Goal: Information Seeking & Learning: Check status

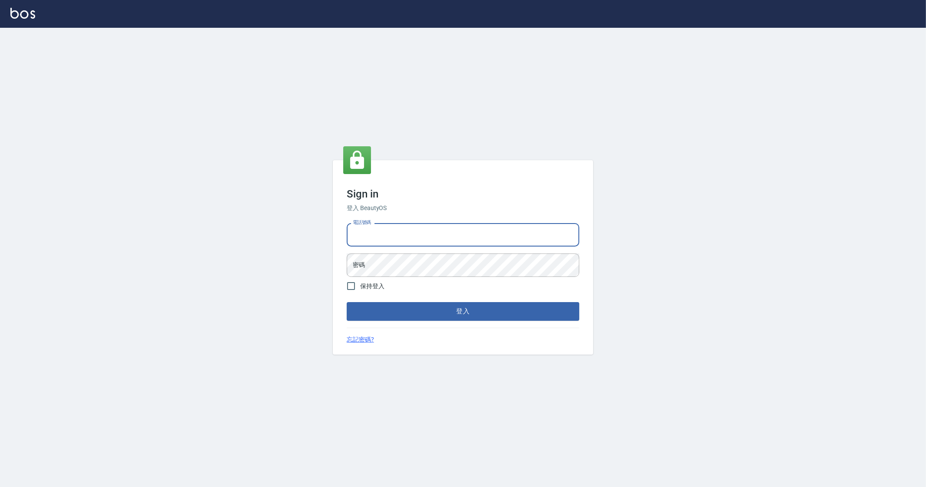
click at [398, 242] on input "電話號碼" at bounding box center [463, 234] width 233 height 23
type input "0912345"
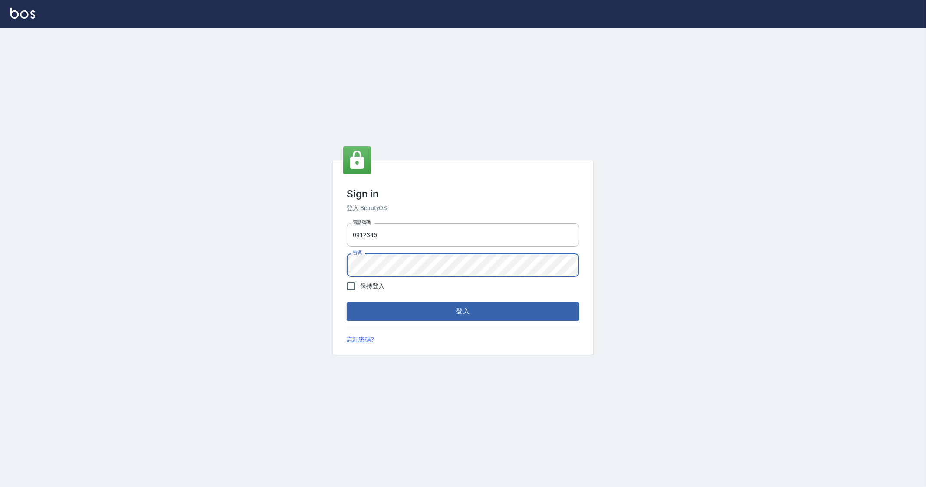
click at [347, 302] on button "登入" at bounding box center [463, 311] width 233 height 18
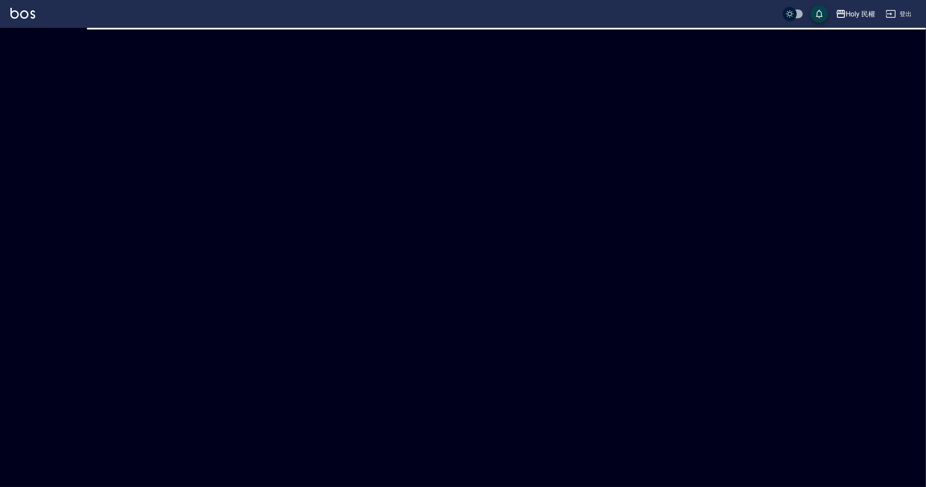
checkbox input "true"
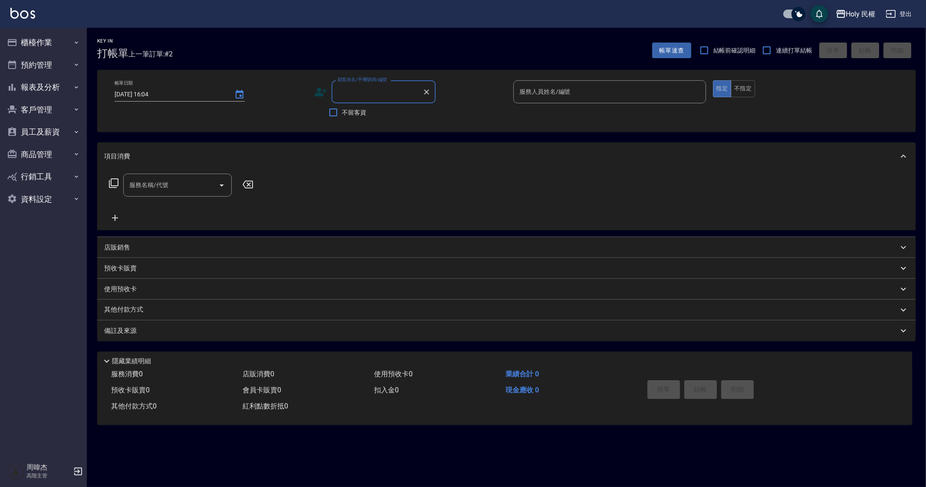
click at [500, 452] on div "Key In 打帳單 上一筆訂單:#2 帳單速查 結帳前確認明細 連續打單結帳 掛單 結帳 明細 帳單日期 2025/09/05 16:04 顧客姓名/手機號…" at bounding box center [463, 243] width 926 height 487
drag, startPoint x: 54, startPoint y: 87, endPoint x: 55, endPoint y: 94, distance: 7.0
click at [54, 88] on button "報表及分析" at bounding box center [43, 87] width 80 height 23
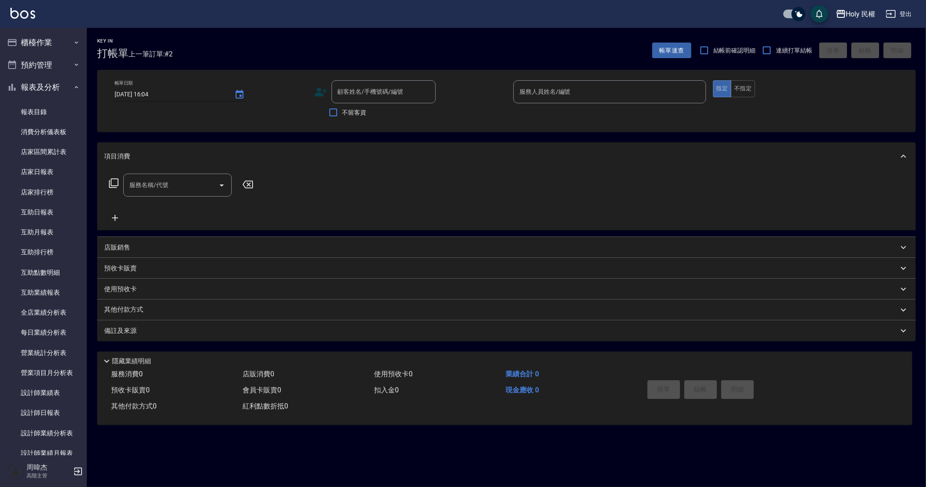
drag, startPoint x: 64, startPoint y: 98, endPoint x: 206, endPoint y: 92, distance: 142.5
click at [64, 98] on button "報表及分析" at bounding box center [43, 87] width 80 height 23
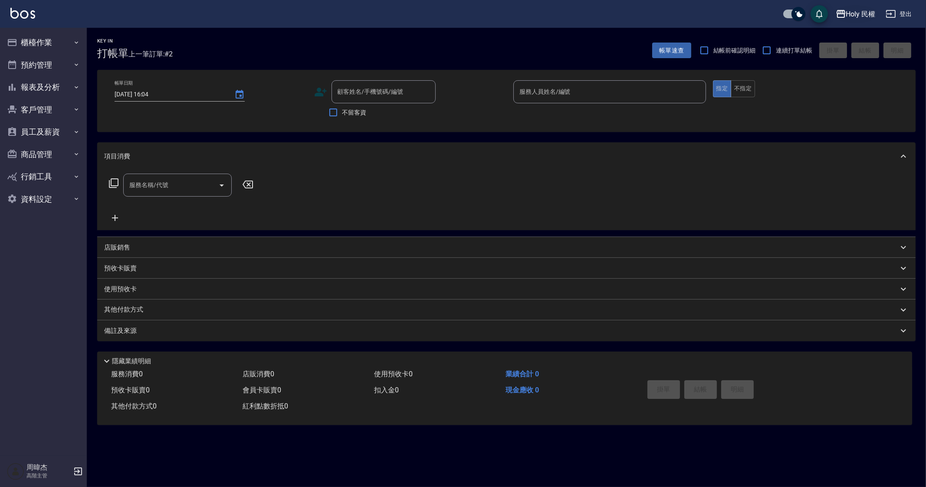
click at [854, 10] on div "Holy 民權" at bounding box center [861, 14] width 30 height 11
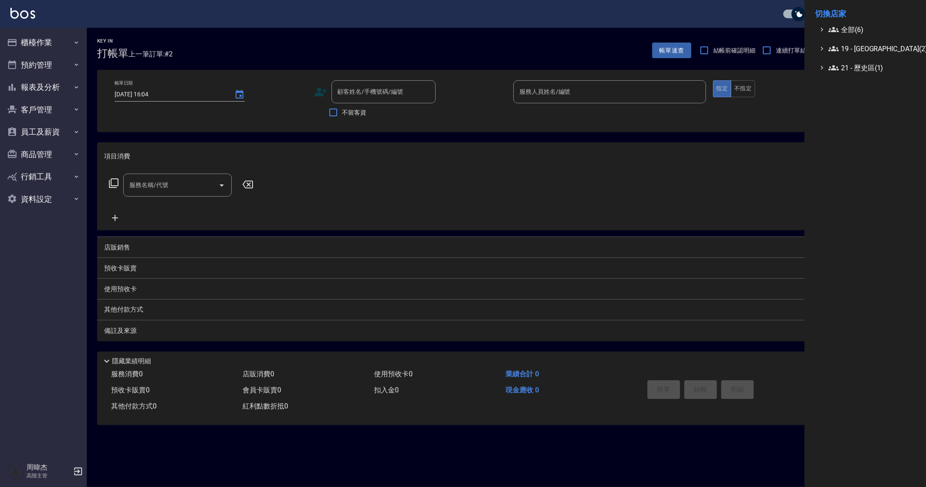
click at [857, 23] on li "切換店家" at bounding box center [865, 13] width 101 height 21
click at [872, 28] on span "全部(6)" at bounding box center [871, 29] width 84 height 10
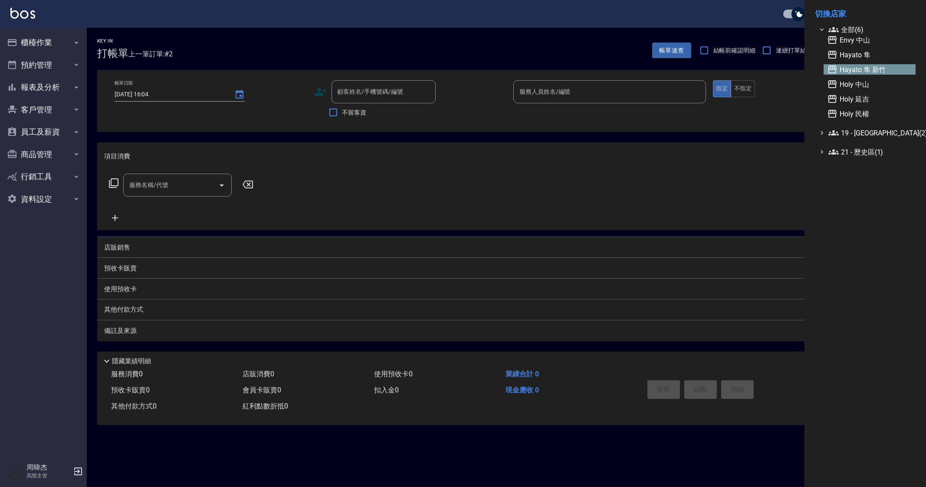
click at [892, 67] on span "Hayato 隼 新竹" at bounding box center [869, 69] width 85 height 10
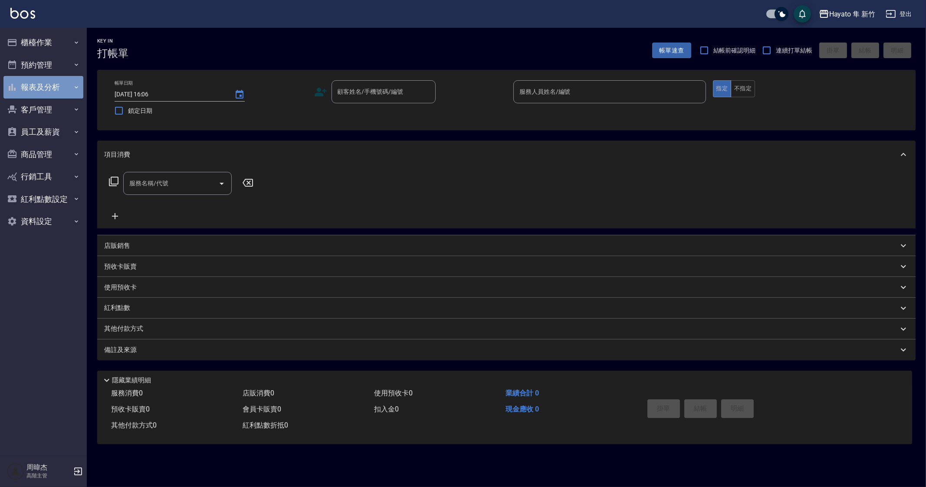
click at [61, 81] on button "報表及分析" at bounding box center [43, 87] width 80 height 23
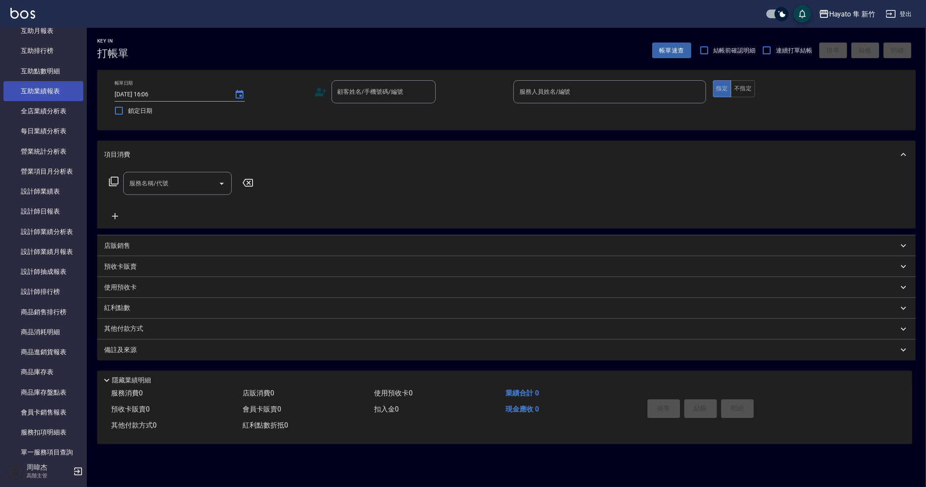
scroll to position [217, 0]
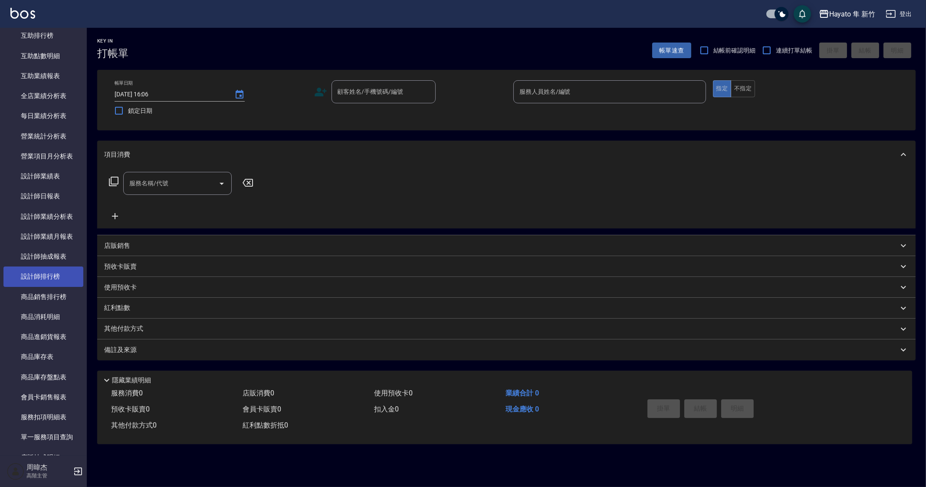
click at [59, 275] on link "設計師排行榜" at bounding box center [43, 277] width 80 height 20
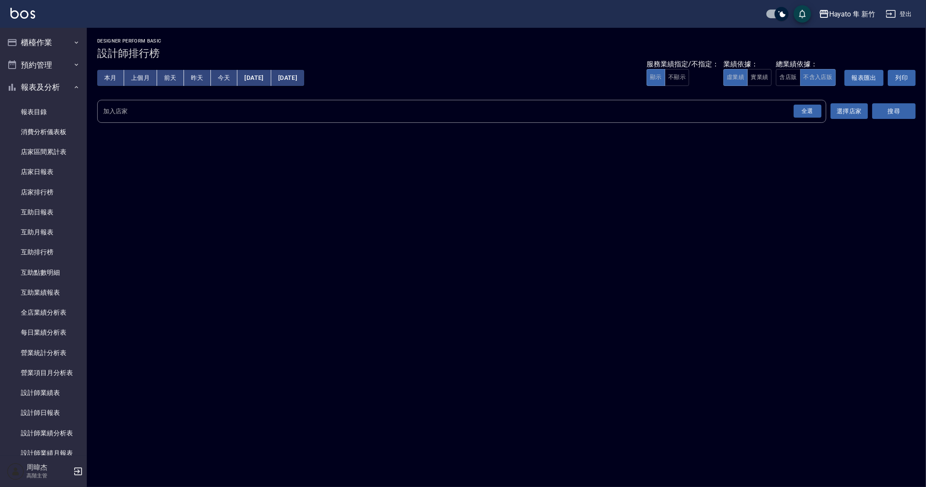
click at [575, 309] on div "Hayato 隼 新竹 2025-09-01 - 2025-09-05 設計師排行榜 列印時間： 2025-09-05-16:06 Designer Perf…" at bounding box center [463, 243] width 926 height 487
click at [34, 87] on button "報表及分析" at bounding box center [43, 87] width 80 height 23
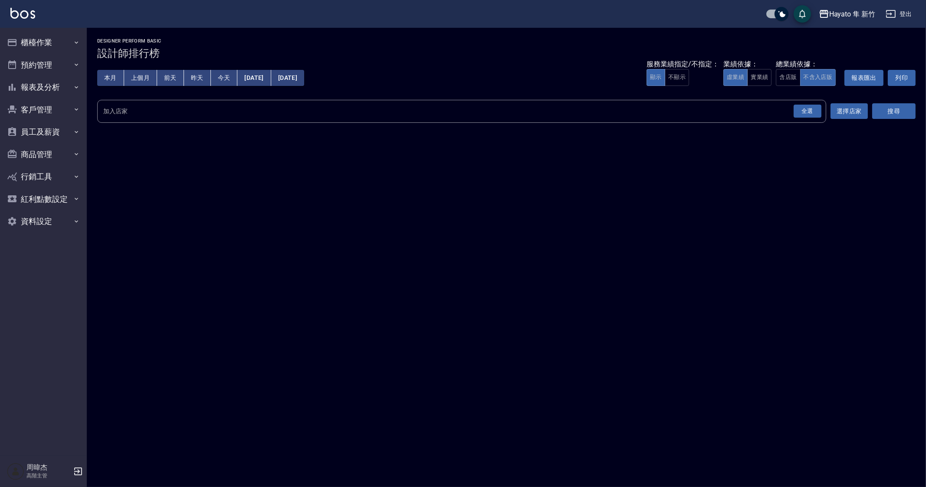
click at [638, 444] on div "Hayato 隼 新竹 2025-09-01 - 2025-09-05 設計師排行榜 列印時間： 2025-09-05-16:06 Designer Perf…" at bounding box center [463, 243] width 926 height 487
click at [632, 404] on div "Hayato 隼 新竹 2025-09-01 - 2025-09-05 設計師排行榜 列印時間： 2025-09-05-16:06 Designer Perf…" at bounding box center [463, 243] width 926 height 487
drag, startPoint x: 462, startPoint y: 372, endPoint x: 458, endPoint y: 363, distance: 8.9
click at [462, 371] on div "Hayato 隼 新竹 2025-09-01 - 2025-09-05 設計師排行榜 列印時間： 2025-09-05-16:06 Designer Perf…" at bounding box center [463, 243] width 926 height 487
click at [781, 288] on div "Hayato 隼 新竹 2025-09-01 - 2025-09-05 設計師排行榜 列印時間： 2025-09-05-16:06 Designer Perf…" at bounding box center [463, 243] width 926 height 487
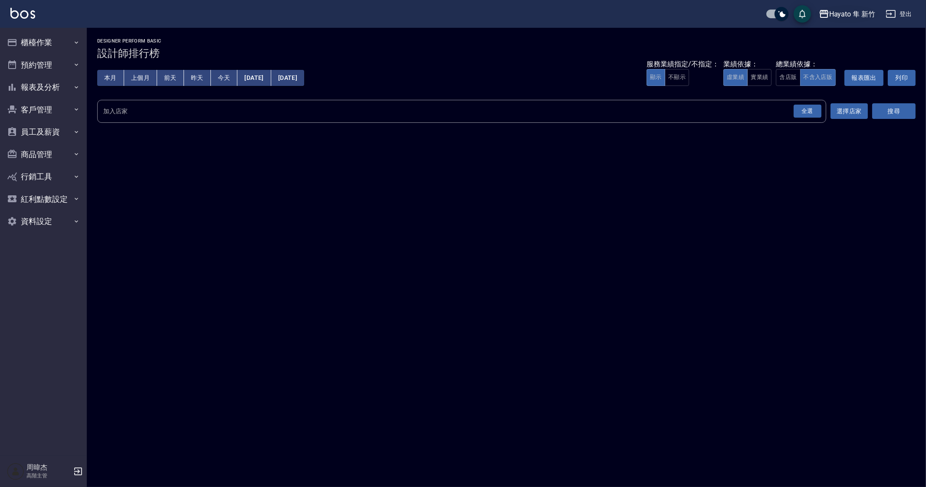
click at [866, 14] on div "Hayato 隼 新竹" at bounding box center [852, 14] width 46 height 11
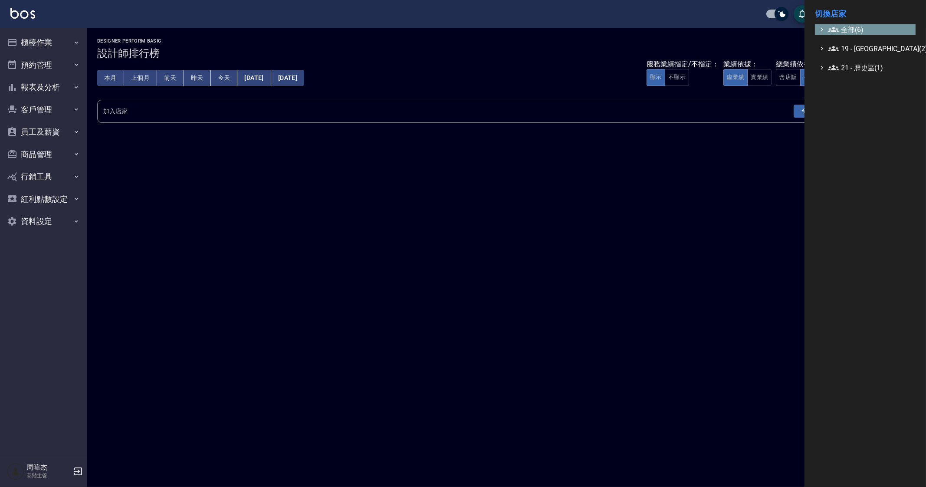
click at [862, 25] on span "全部(6)" at bounding box center [871, 29] width 84 height 10
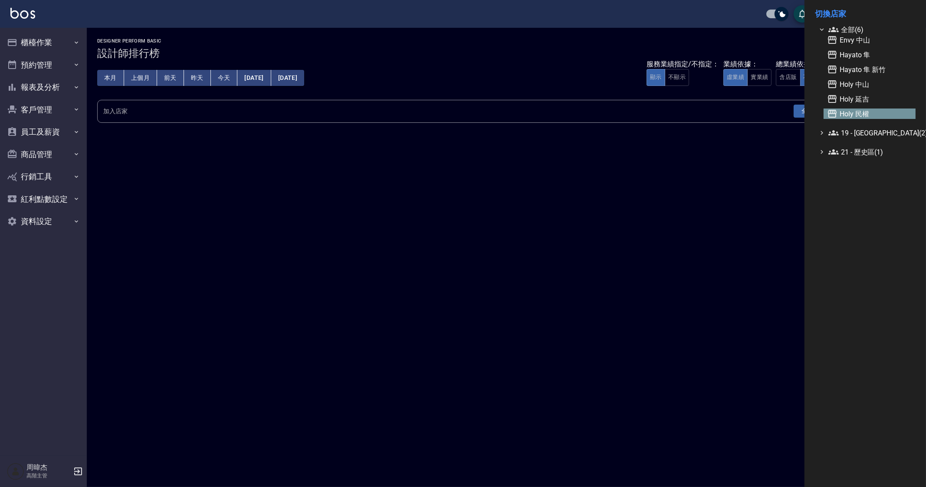
click at [867, 113] on span "Holy 民權" at bounding box center [869, 114] width 85 height 10
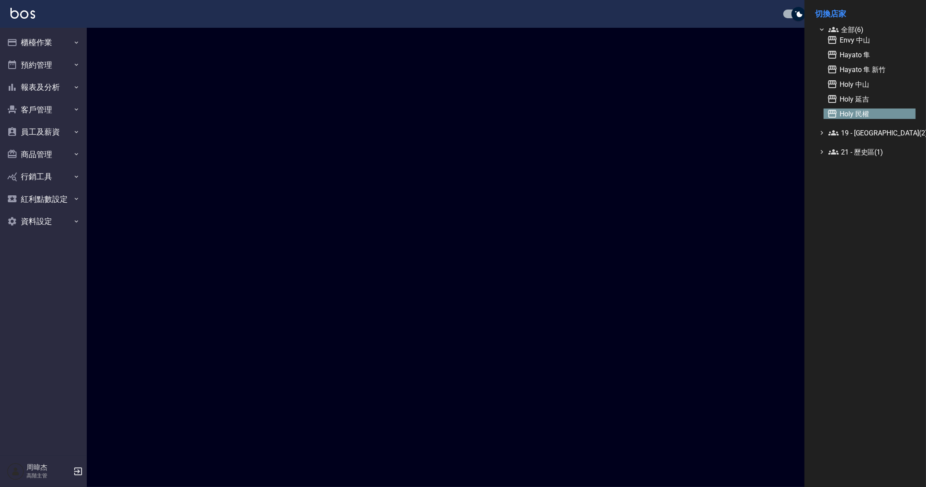
click at [35, 68] on div at bounding box center [463, 243] width 926 height 487
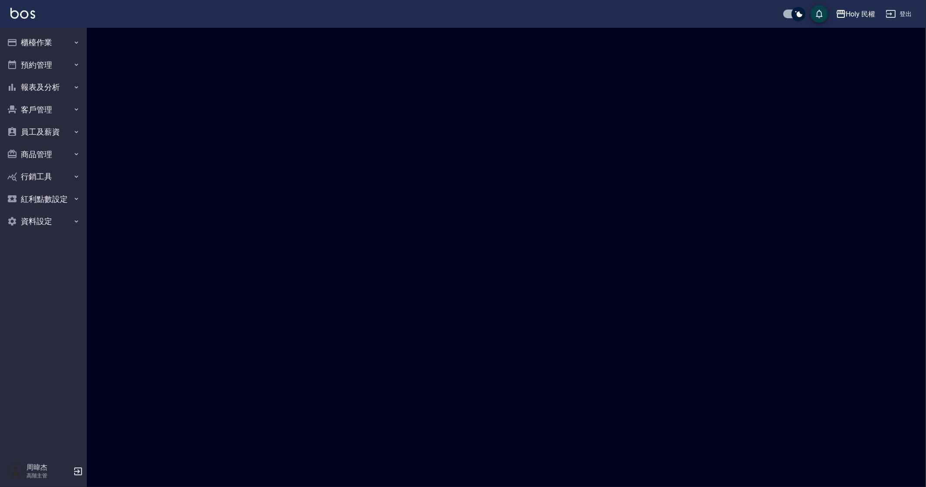
click at [35, 68] on button "預約管理" at bounding box center [43, 65] width 80 height 23
click at [50, 108] on link "單日預約紀錄" at bounding box center [43, 109] width 80 height 20
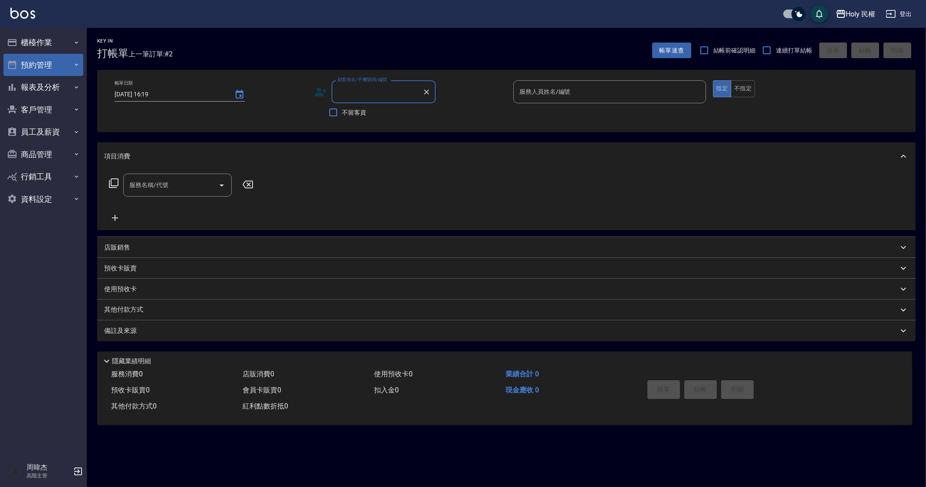
click at [39, 72] on button "預約管理" at bounding box center [43, 65] width 80 height 23
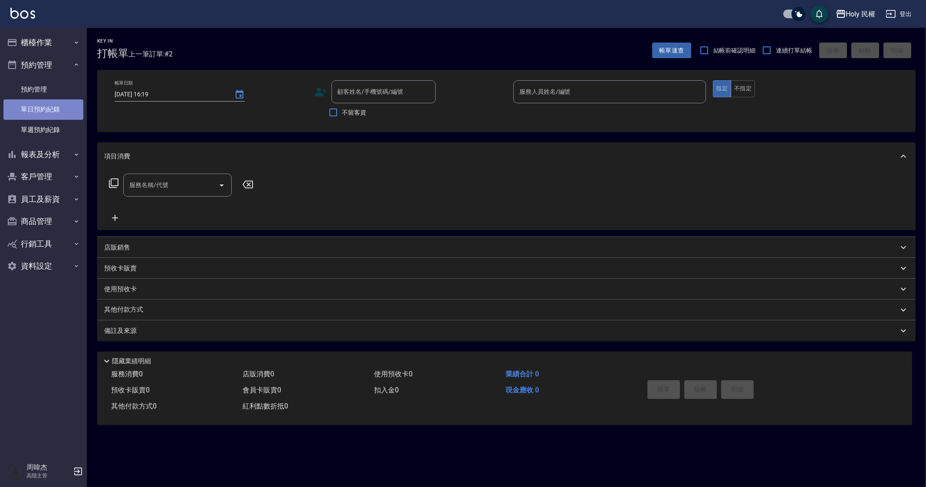
click at [67, 102] on link "單日預約紀錄" at bounding box center [43, 109] width 80 height 20
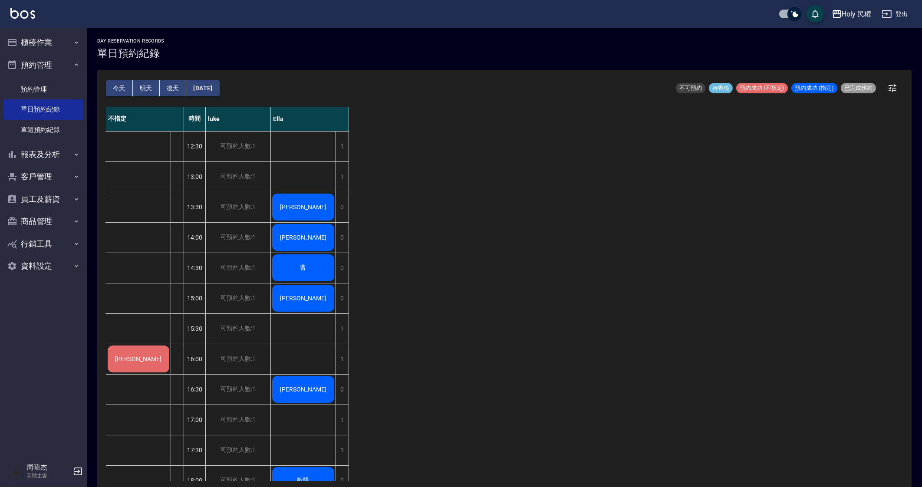
click at [783, 347] on div "不指定 時間 luke Ella 李 12:30 13:00 13:30 14:00 14:30 15:00 15:30 16:00 16:30 17:00 …" at bounding box center [504, 294] width 797 height 374
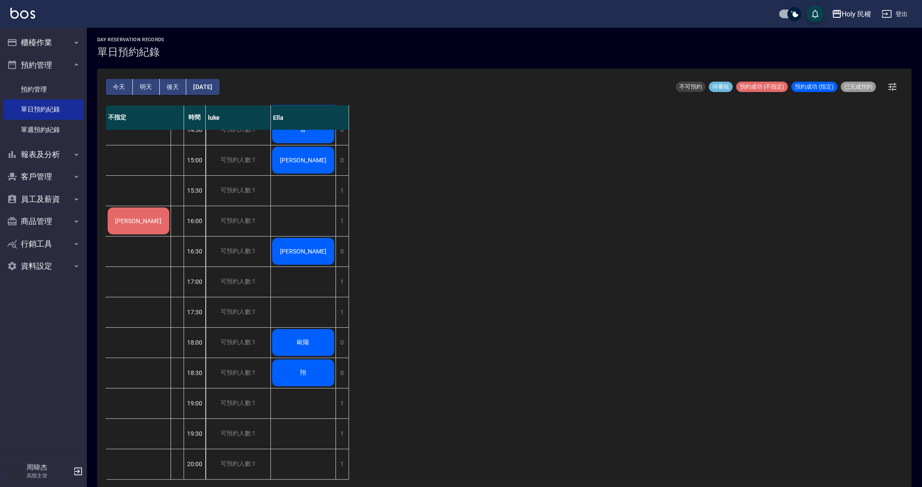
scroll to position [2, 0]
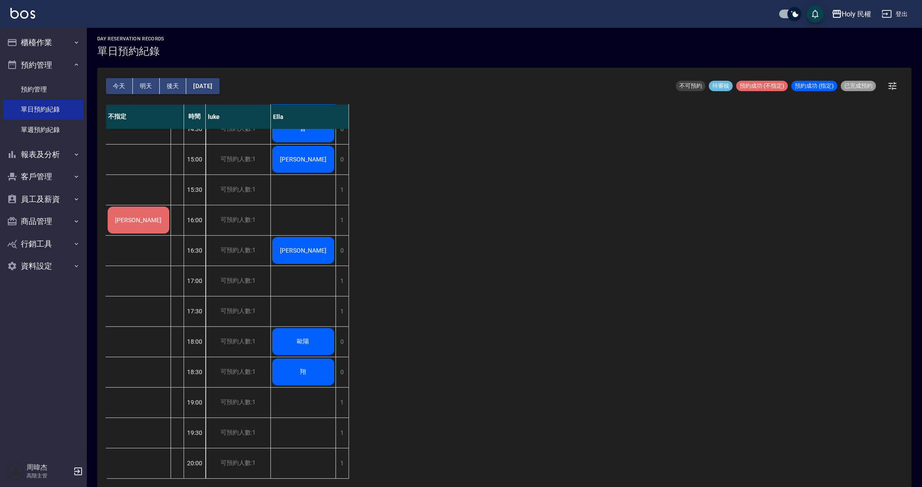
click at [592, 316] on div "不指定 時間 luke Ella 李 12:30 13:00 13:30 14:00 14:30 15:00 15:30 16:00 16:30 17:00 …" at bounding box center [504, 292] width 797 height 374
click at [61, 61] on button "預約管理" at bounding box center [43, 65] width 80 height 23
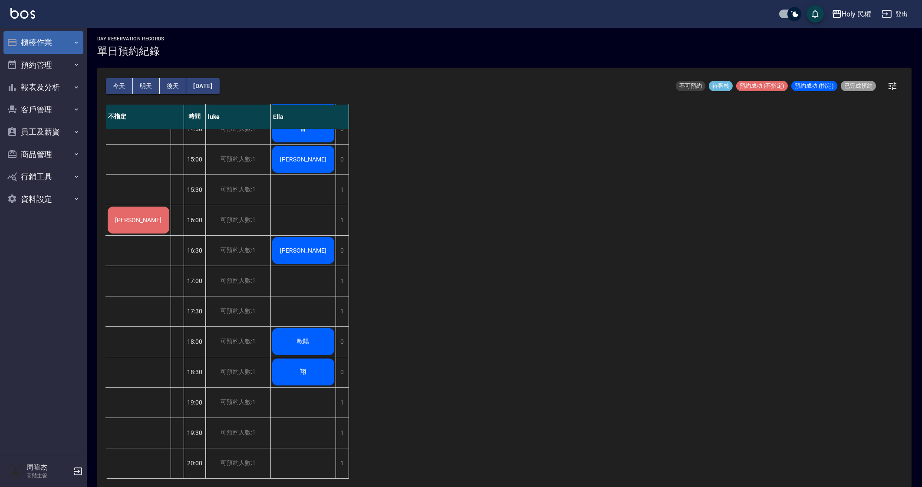
click at [46, 37] on button "櫃檯作業" at bounding box center [43, 42] width 80 height 23
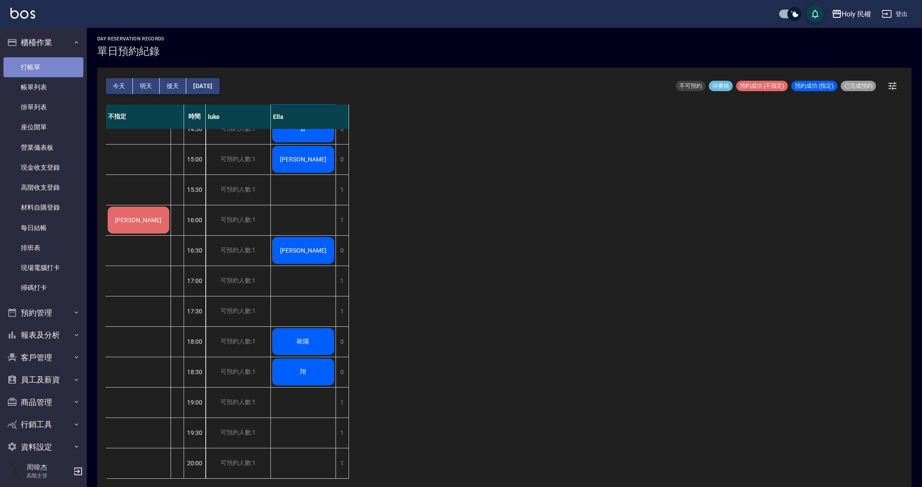
click at [56, 73] on link "打帳單" at bounding box center [43, 67] width 80 height 20
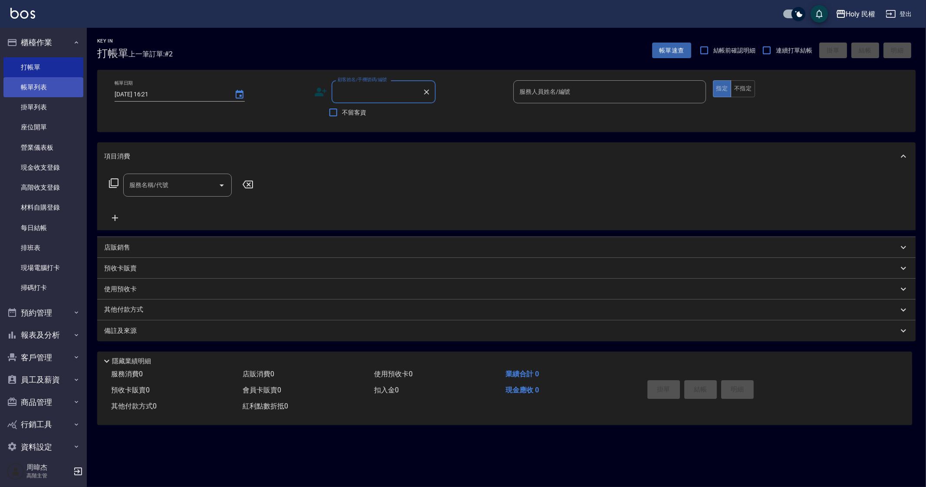
click at [51, 79] on link "帳單列表" at bounding box center [43, 87] width 80 height 20
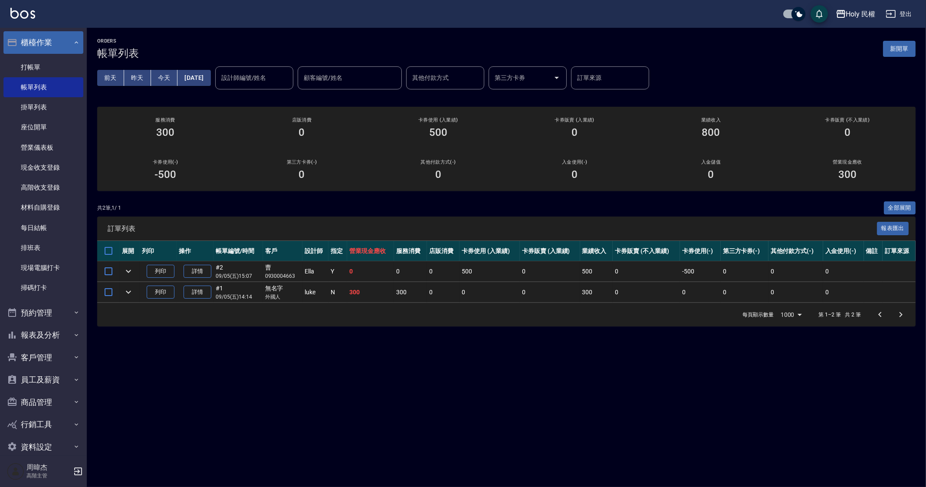
click at [50, 40] on button "櫃檯作業" at bounding box center [43, 42] width 80 height 23
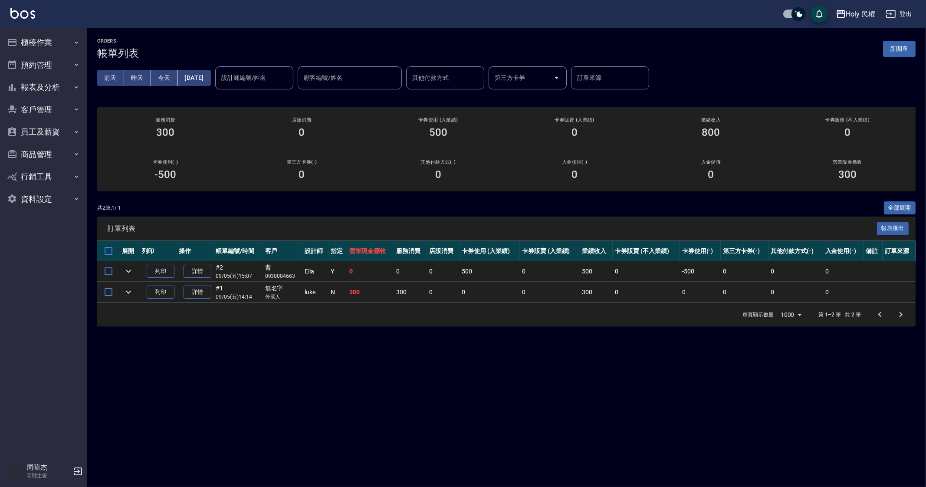
click at [127, 273] on icon "expand row" at bounding box center [128, 271] width 10 height 10
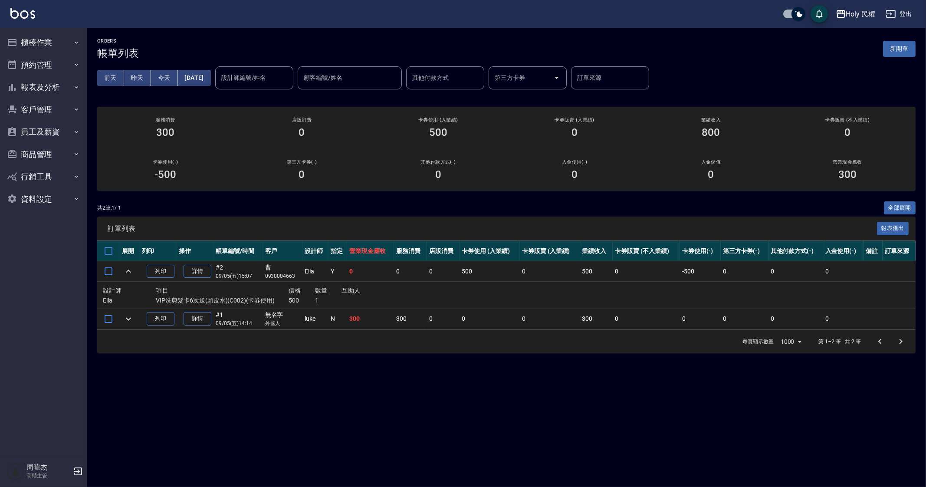
click at [127, 273] on icon "expand row" at bounding box center [128, 271] width 10 height 10
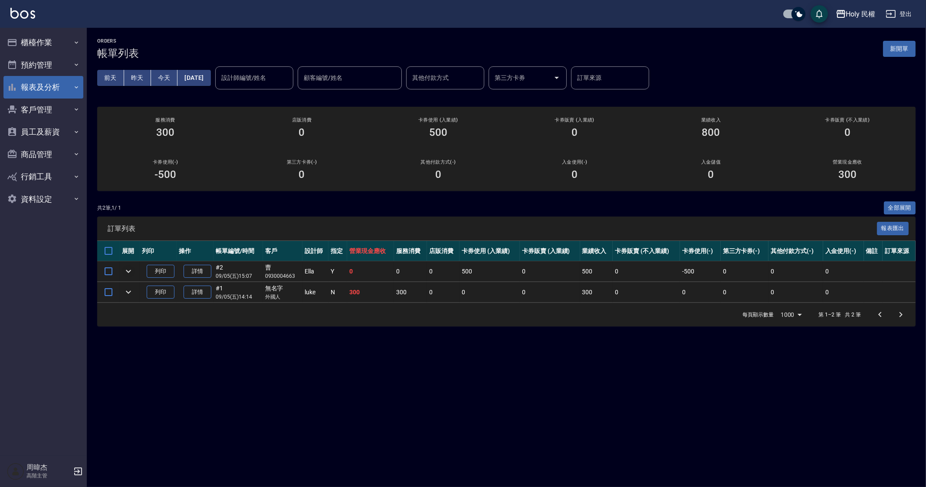
click at [27, 82] on button "報表及分析" at bounding box center [43, 87] width 80 height 23
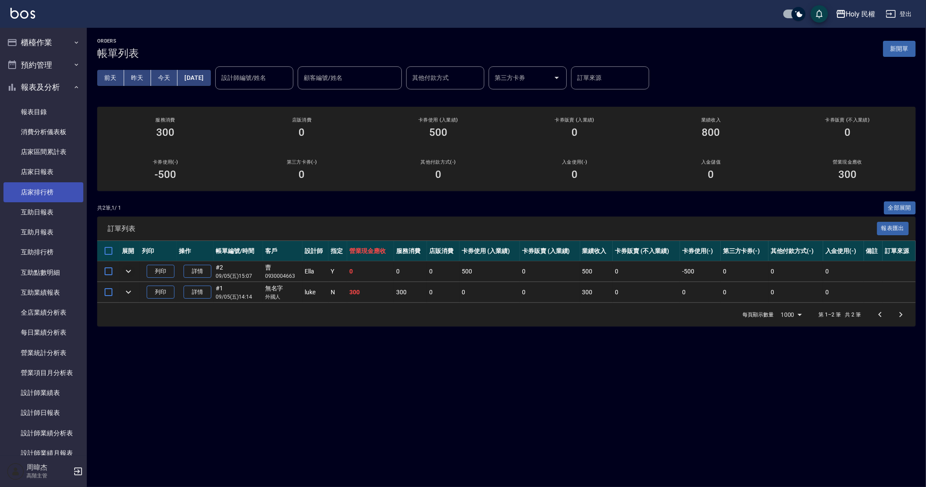
click at [58, 194] on link "店家排行榜" at bounding box center [43, 192] width 80 height 20
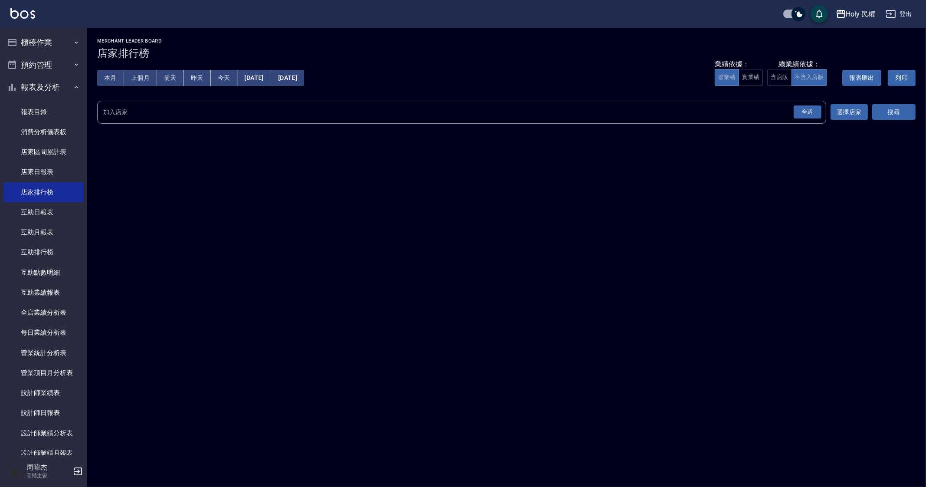
click at [815, 109] on div "全選" at bounding box center [808, 111] width 28 height 13
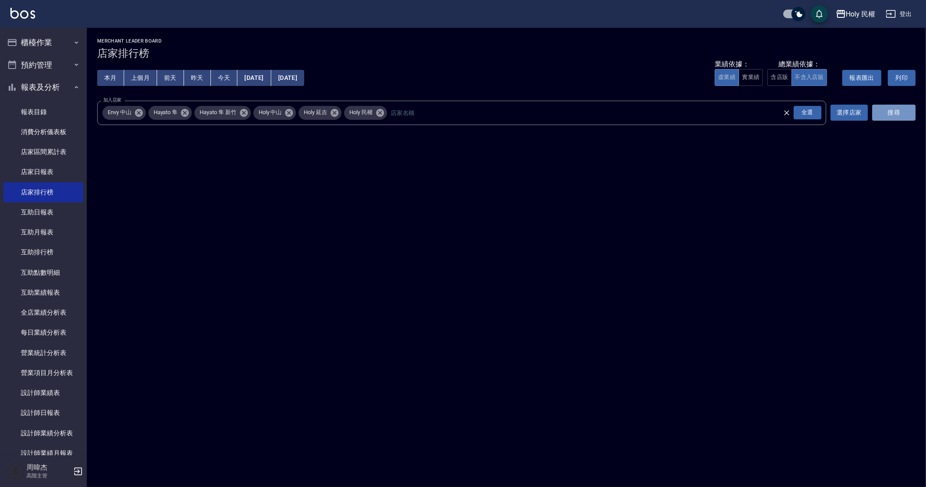
click at [893, 109] on button "搜尋" at bounding box center [893, 113] width 43 height 16
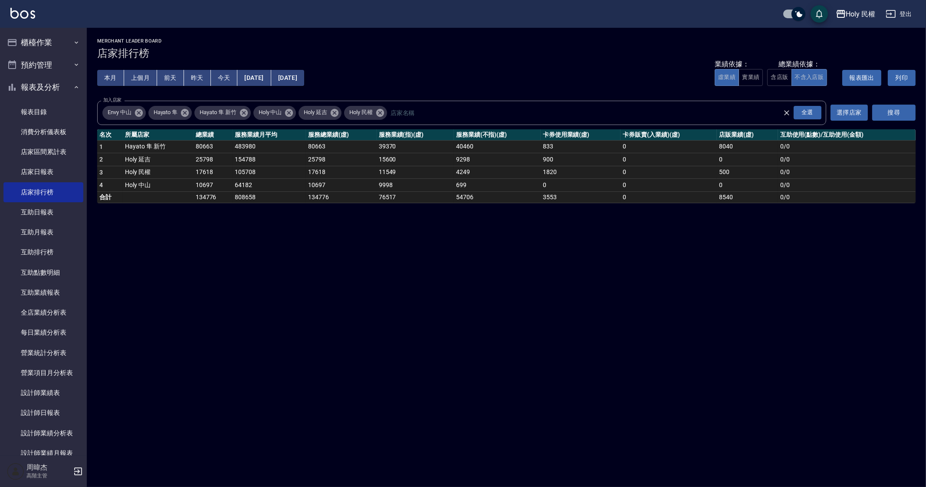
click at [850, 24] on div "Holy 民權 登出" at bounding box center [463, 14] width 926 height 28
click at [847, 16] on div "Holy 民權" at bounding box center [861, 14] width 30 height 11
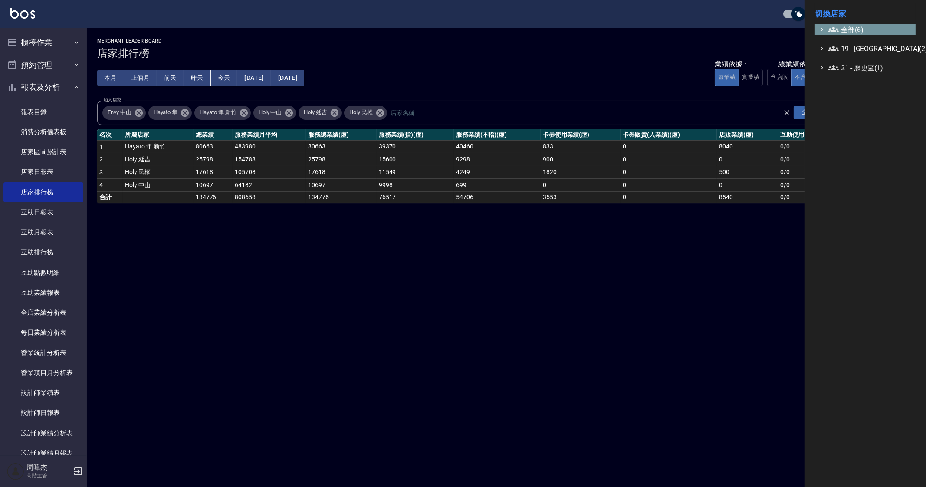
click at [857, 33] on span "全部(6)" at bounding box center [871, 29] width 84 height 10
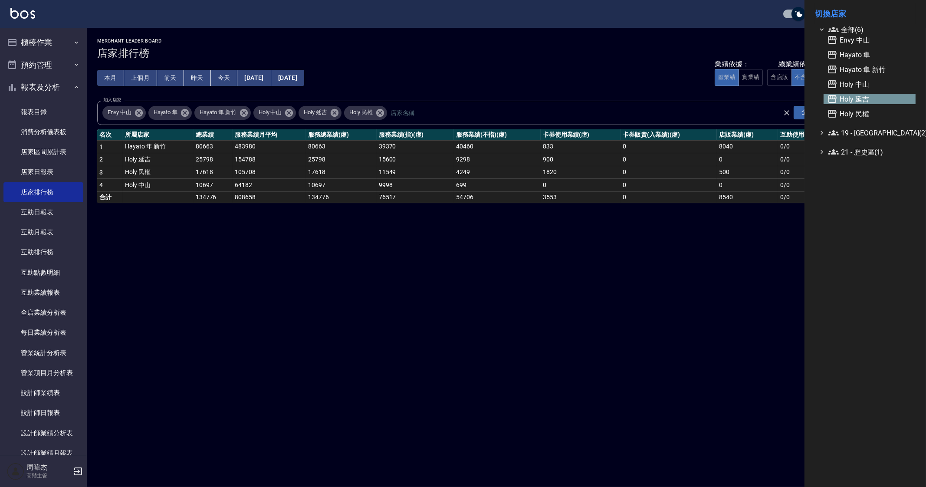
click at [874, 98] on span "Holy 延吉" at bounding box center [869, 99] width 85 height 10
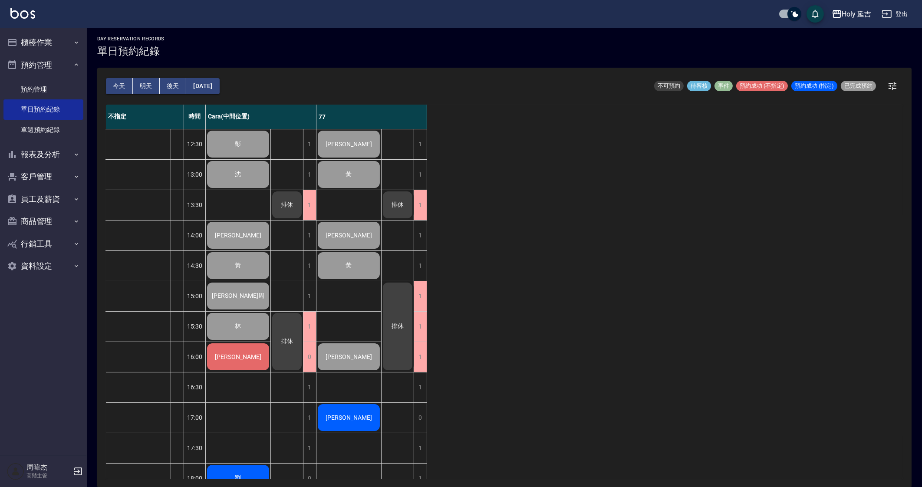
scroll to position [145, 0]
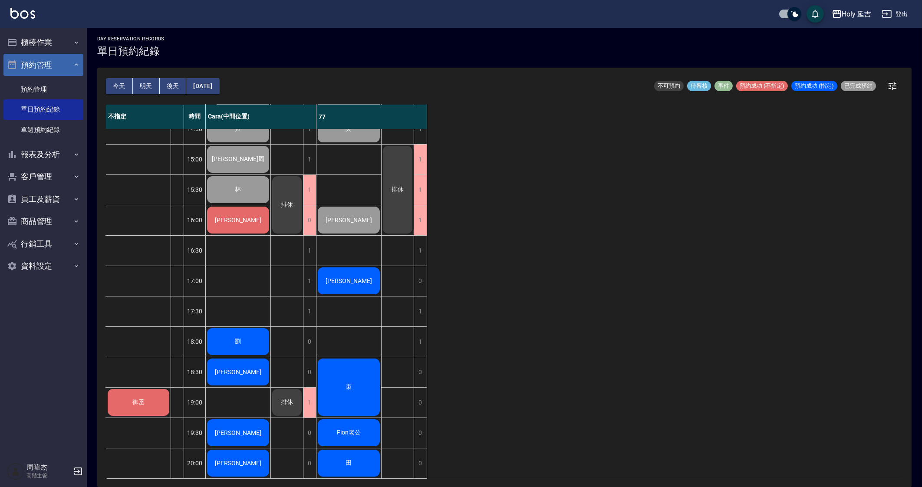
click at [60, 72] on button "預約管理" at bounding box center [43, 65] width 80 height 23
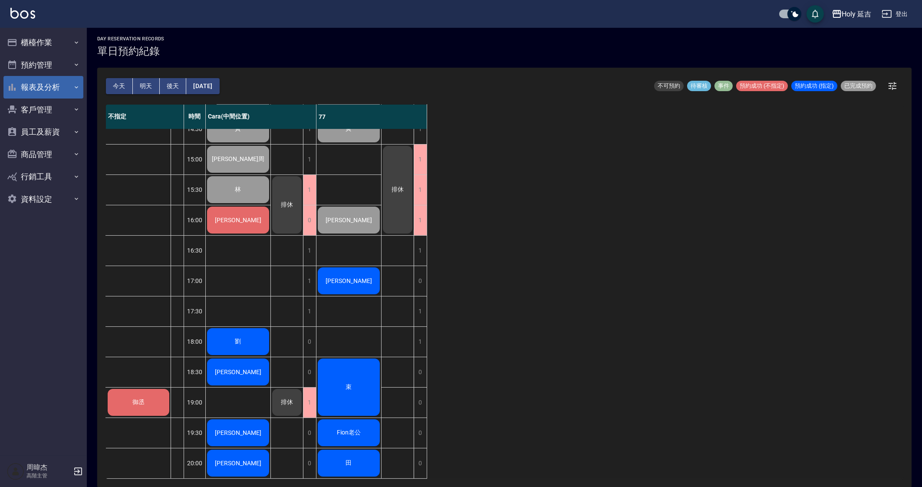
click at [61, 88] on button "報表及分析" at bounding box center [43, 87] width 80 height 23
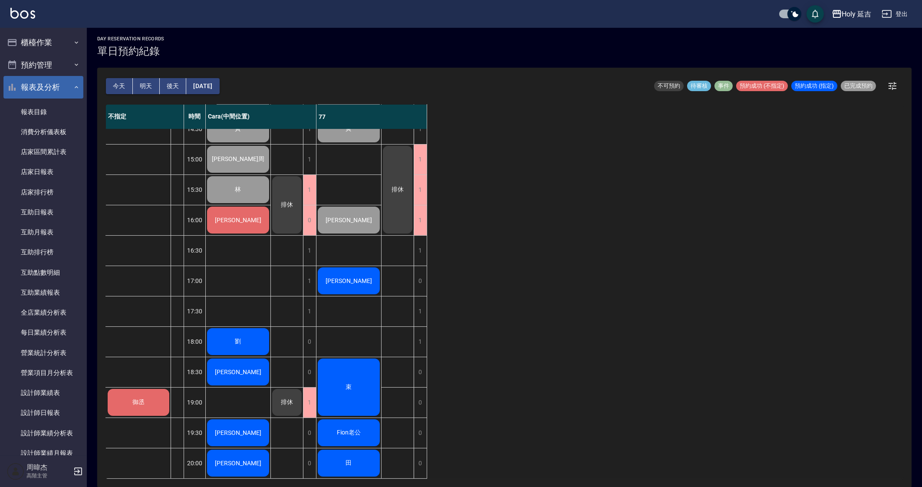
click at [61, 86] on button "報表及分析" at bounding box center [43, 87] width 80 height 23
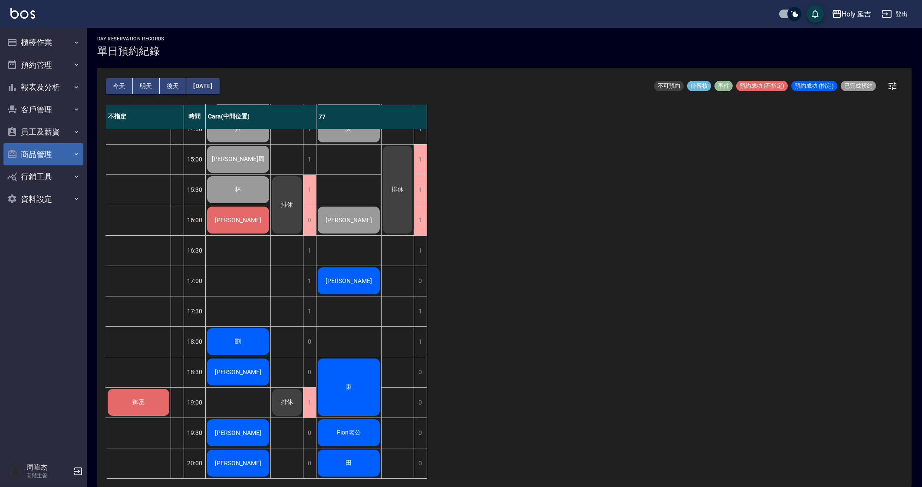
click at [60, 156] on button "商品管理" at bounding box center [43, 154] width 80 height 23
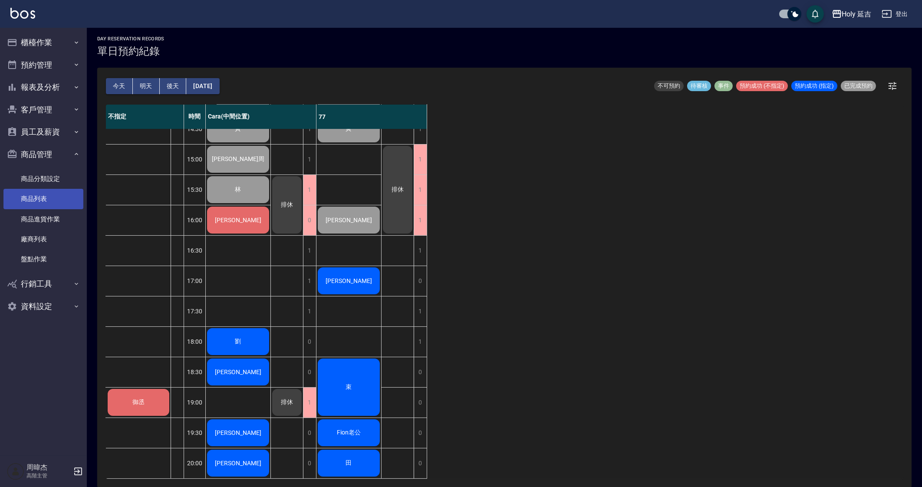
click at [55, 204] on link "商品列表" at bounding box center [43, 199] width 80 height 20
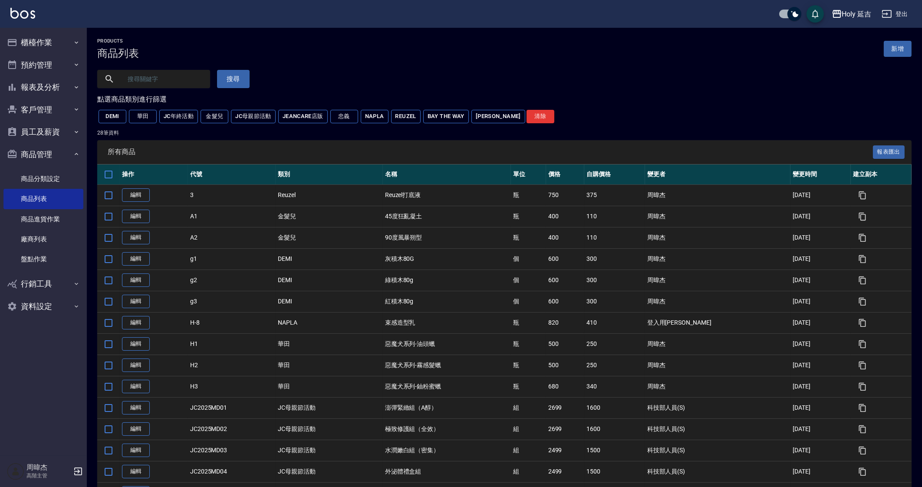
drag, startPoint x: 634, startPoint y: 345, endPoint x: 620, endPoint y: 336, distance: 16.9
click at [634, 345] on td "250" at bounding box center [614, 343] width 60 height 21
click at [445, 117] on button "BAY THE WAY" at bounding box center [446, 116] width 46 height 13
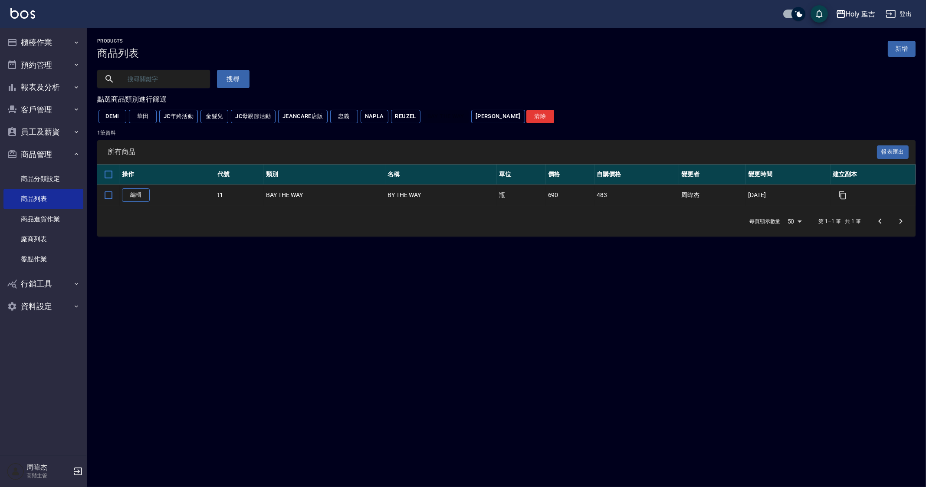
click at [660, 390] on div "Products 商品列表 新增 搜尋 點選商品類別進行篩選 DEMI 華田 JC年終活動 金髮兒 JC母親節活動 JeanCare店販 忠義 NAPLA R…" at bounding box center [463, 243] width 926 height 487
click at [662, 389] on div "Products 商品列表 新增 搜尋 點選商品類別進行篩選 DEMI 華田 JC年終活動 金髮兒 JC母親節活動 JeanCare店販 忠義 NAPLA R…" at bounding box center [463, 243] width 926 height 487
click at [685, 385] on div "Products 商品列表 新增 搜尋 點選商品類別進行篩選 DEMI 華田 JC年終活動 金髮兒 JC母親節活動 JeanCare店販 忠義 NAPLA R…" at bounding box center [463, 243] width 926 height 487
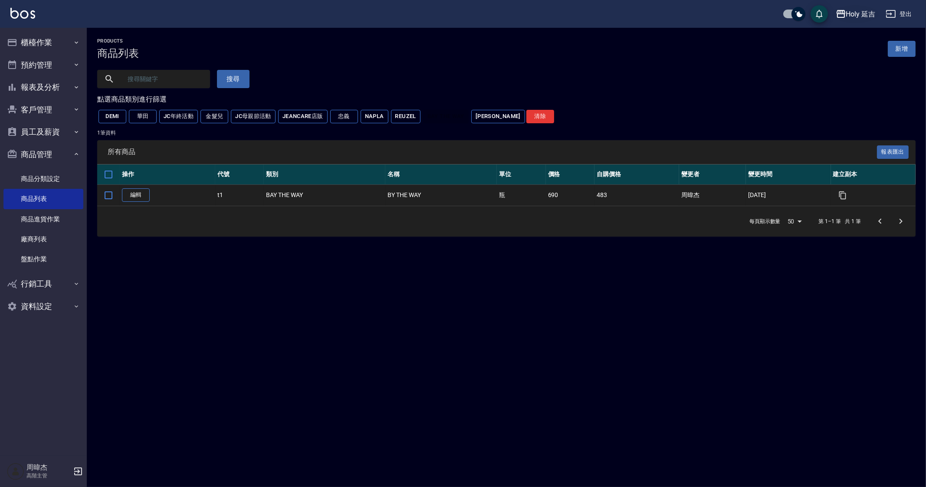
click at [859, 12] on div "Holy 延吉" at bounding box center [861, 14] width 30 height 11
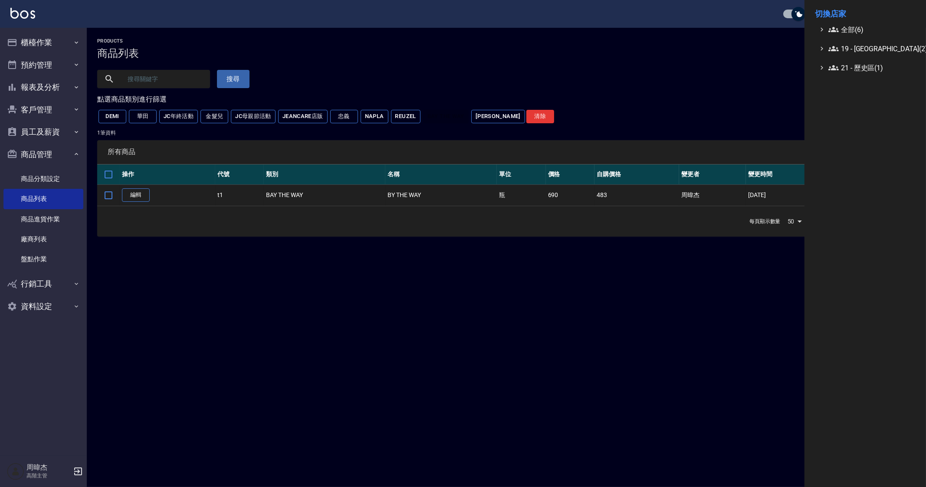
click at [862, 24] on span "全部(6)" at bounding box center [871, 29] width 84 height 10
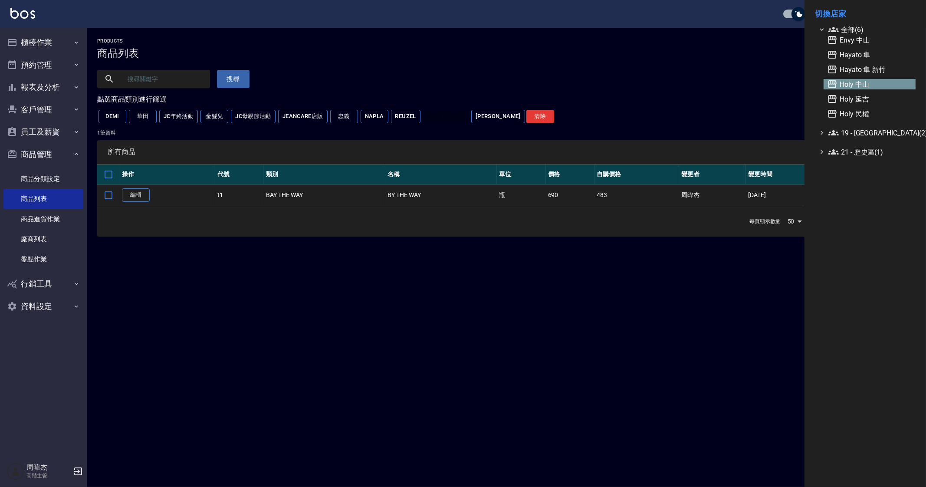
click at [882, 83] on span "Holy 中山" at bounding box center [869, 84] width 85 height 10
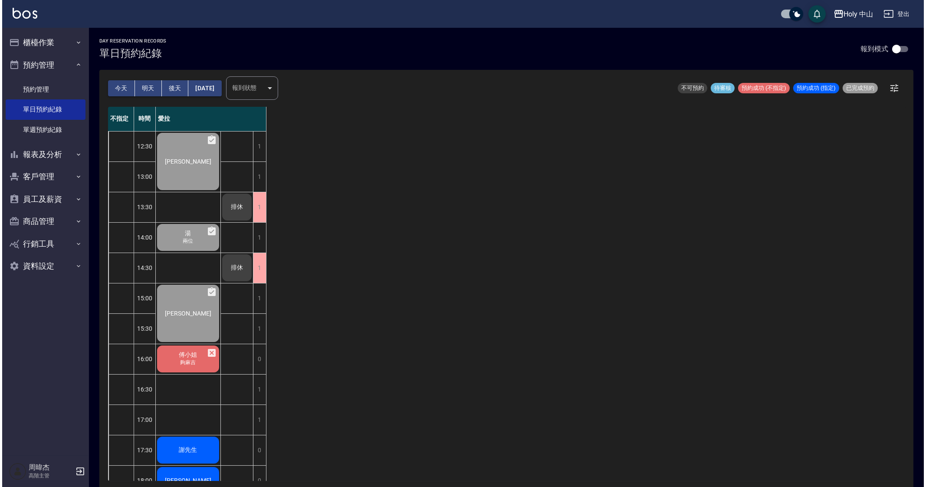
scroll to position [145, 0]
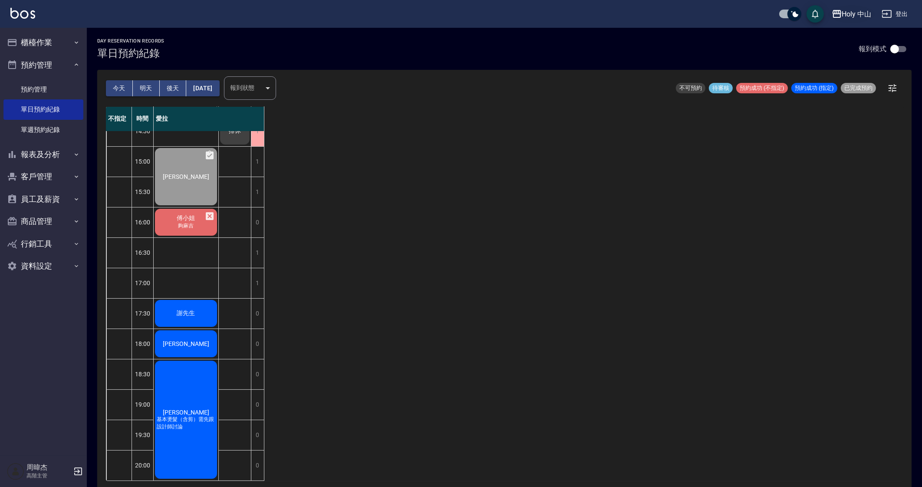
click at [839, 14] on icon "button" at bounding box center [837, 14] width 10 height 10
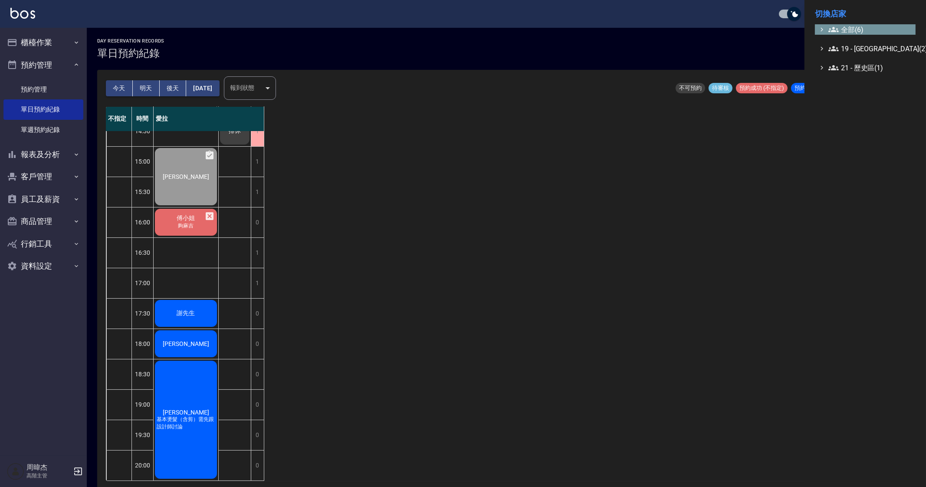
click at [852, 24] on span "全部(6)" at bounding box center [871, 29] width 84 height 10
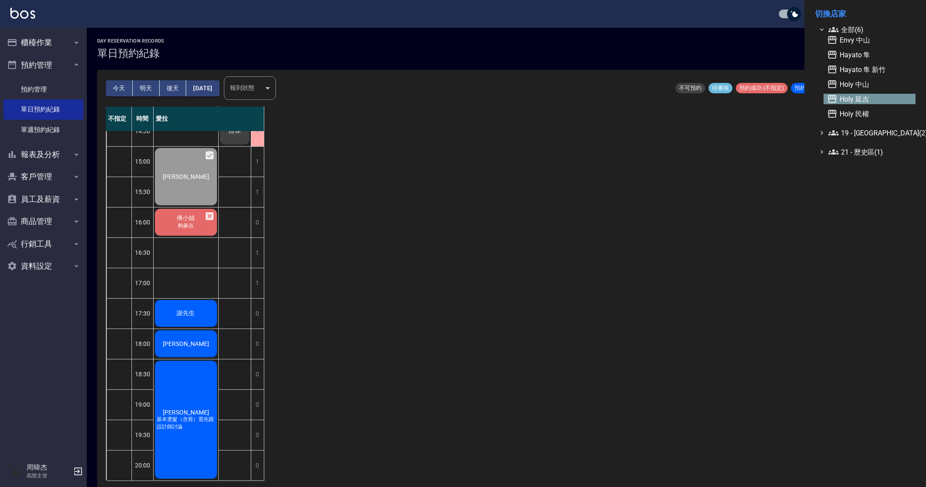
click at [862, 94] on span "Holy 延吉" at bounding box center [869, 99] width 85 height 10
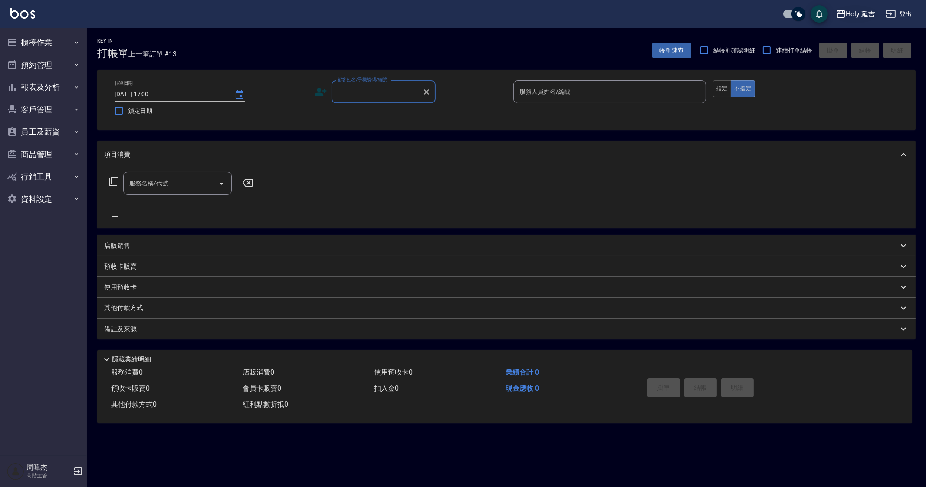
click at [849, 15] on div "Holy 延吉" at bounding box center [861, 14] width 30 height 11
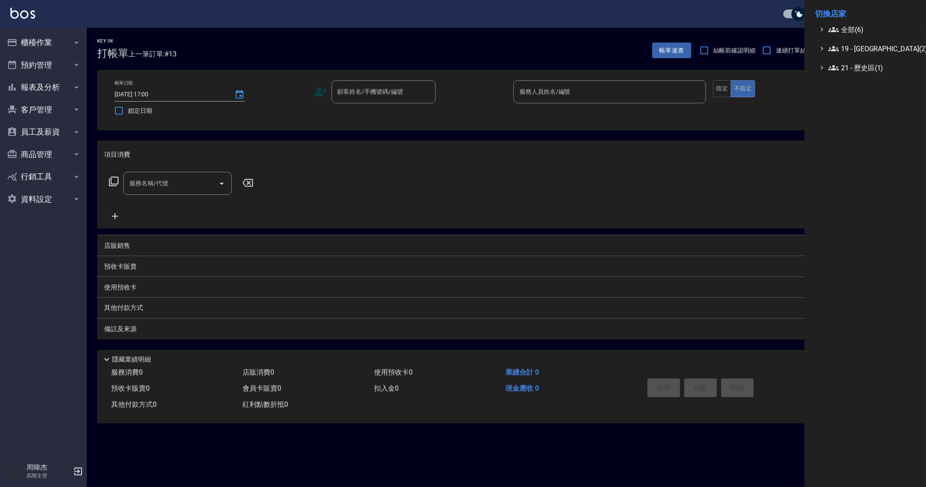
click at [46, 59] on div at bounding box center [463, 243] width 926 height 487
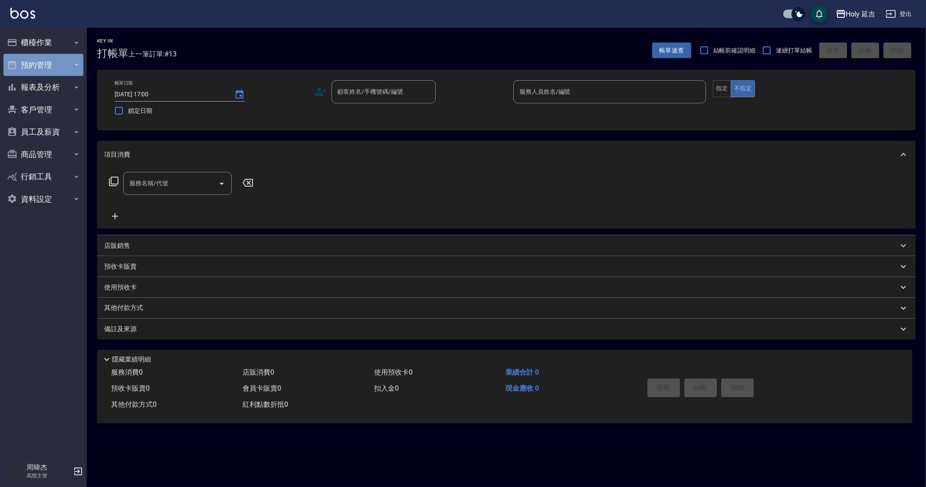
click at [49, 68] on button "預約管理" at bounding box center [43, 65] width 80 height 23
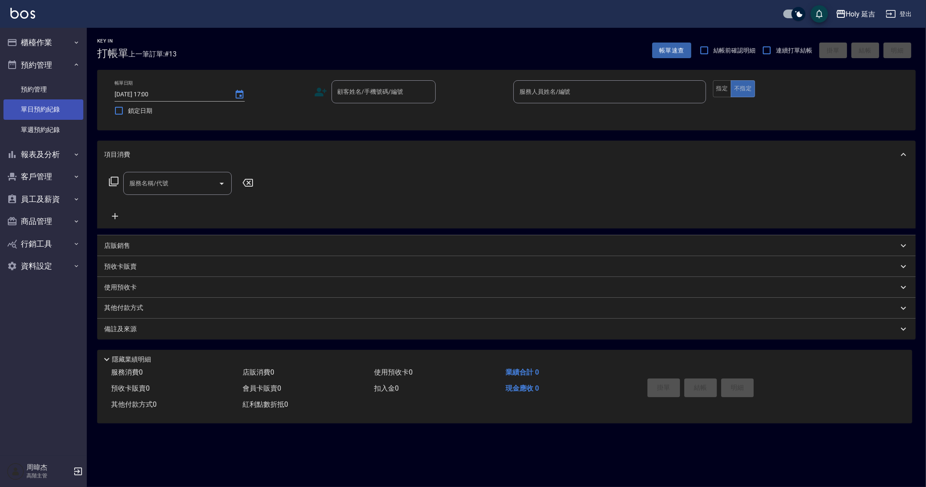
click at [51, 109] on link "單日預約紀錄" at bounding box center [43, 109] width 80 height 20
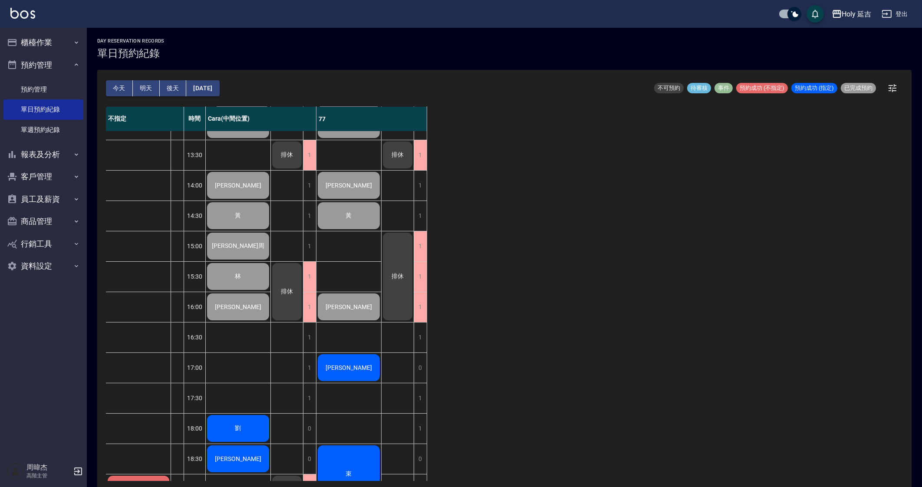
scroll to position [145, 0]
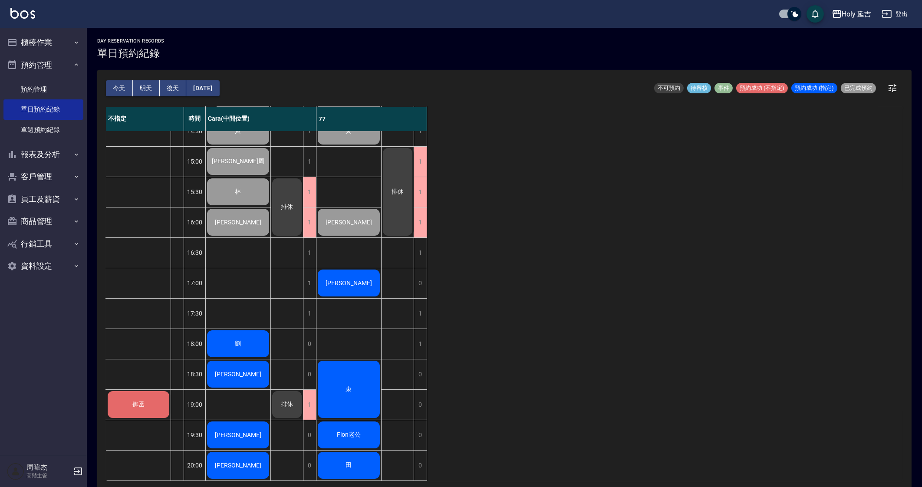
click at [769, 343] on div "不指定 時間 Cara(中間位置) 77 御丞 12:30 13:00 13:30 14:00 14:30 15:00 15:30 16:00 16:30 1…" at bounding box center [504, 294] width 797 height 374
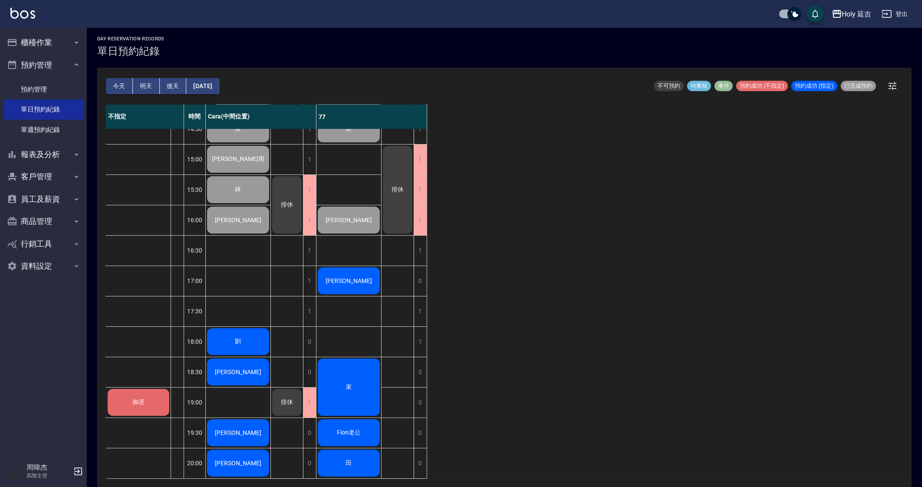
click at [722, 396] on div "不指定 時間 Cara(中間位置) 77 御丞 12:30 13:00 13:30 14:00 14:30 15:00 15:30 16:00 16:30 1…" at bounding box center [504, 292] width 797 height 374
click at [590, 385] on div "不指定 時間 Cara(中間位置) 77 御丞 12:30 13:00 13:30 14:00 14:30 15:00 15:30 16:00 16:30 1…" at bounding box center [504, 292] width 797 height 374
click at [847, 16] on div "Holy 延吉" at bounding box center [857, 14] width 30 height 11
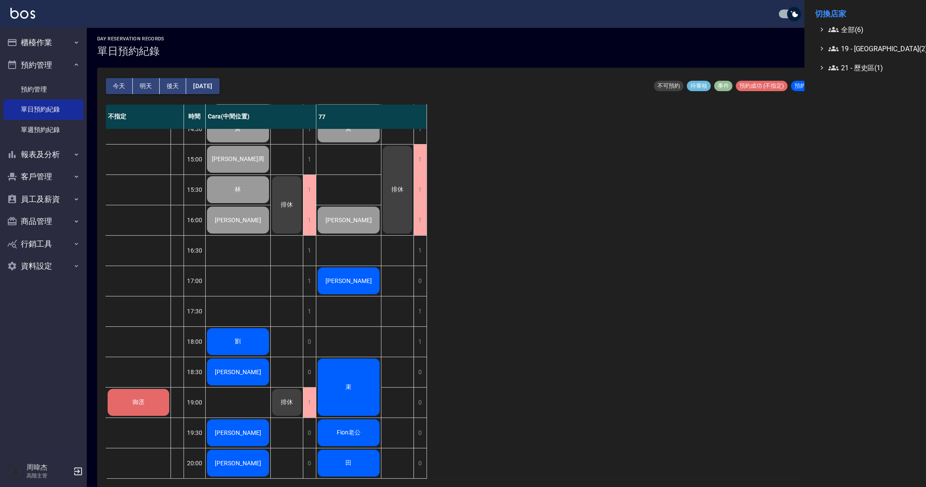
click at [612, 300] on div at bounding box center [463, 243] width 926 height 487
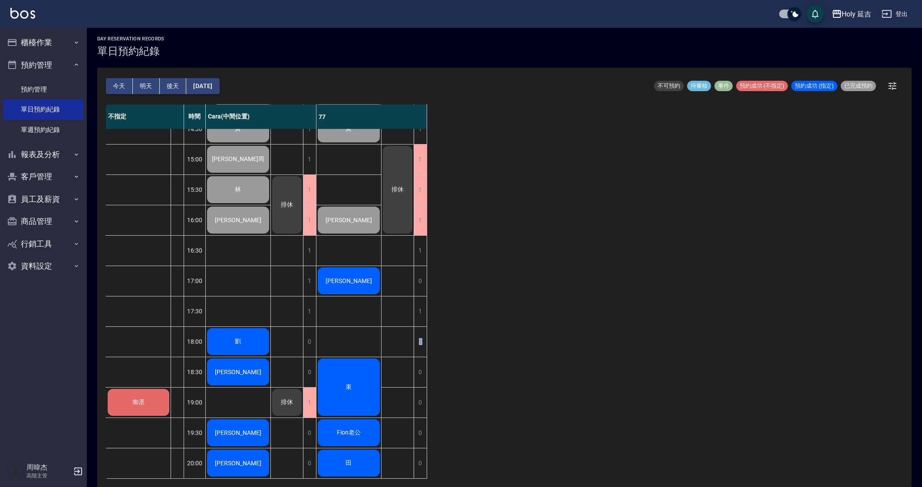
click at [741, 318] on div "不指定 時間 Cara(中間位置) 77 御丞 12:30 13:00 13:30 14:00 14:30 15:00 15:30 16:00 16:30 1…" at bounding box center [504, 292] width 797 height 374
click at [46, 34] on button "櫃檯作業" at bounding box center [43, 42] width 80 height 23
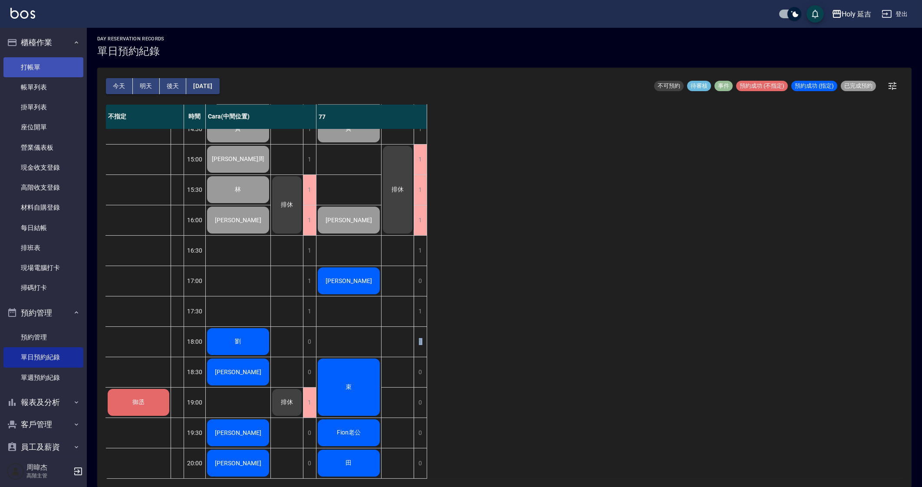
click at [64, 70] on link "打帳單" at bounding box center [43, 67] width 80 height 20
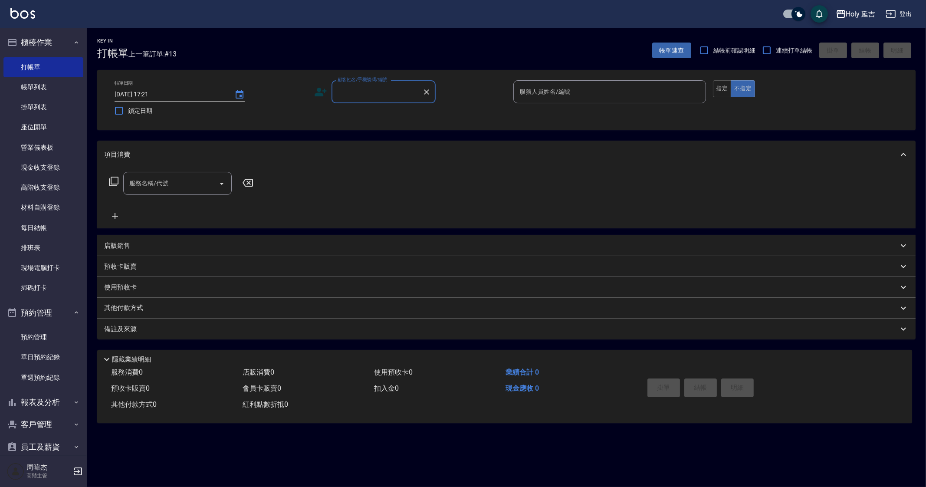
click at [857, 23] on div "Holy 延吉 登出" at bounding box center [463, 14] width 926 height 28
click at [853, 13] on div "Holy 延吉" at bounding box center [861, 14] width 30 height 11
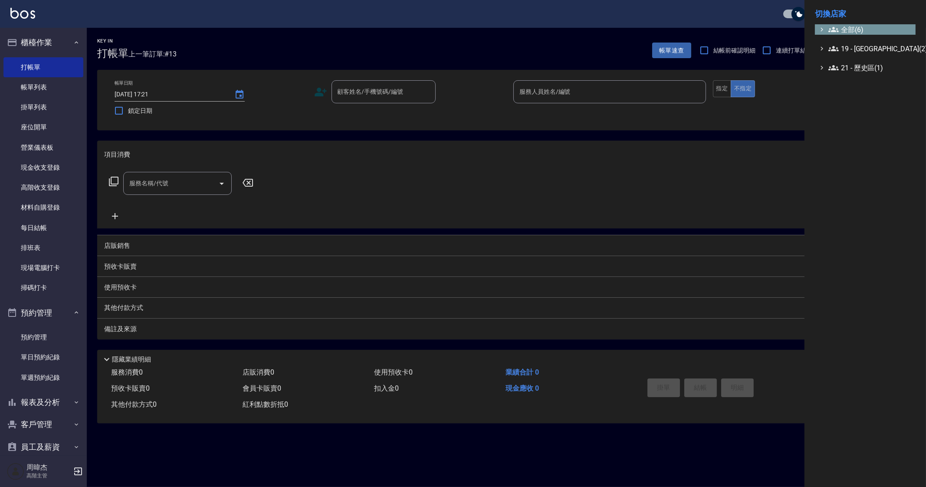
click at [859, 29] on span "全部(6)" at bounding box center [871, 29] width 84 height 10
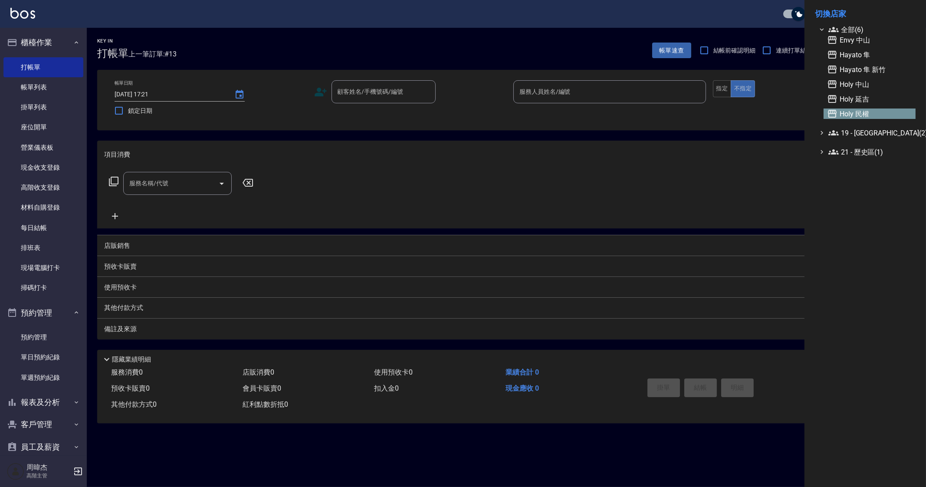
click at [883, 111] on span "Holy 民權" at bounding box center [869, 114] width 85 height 10
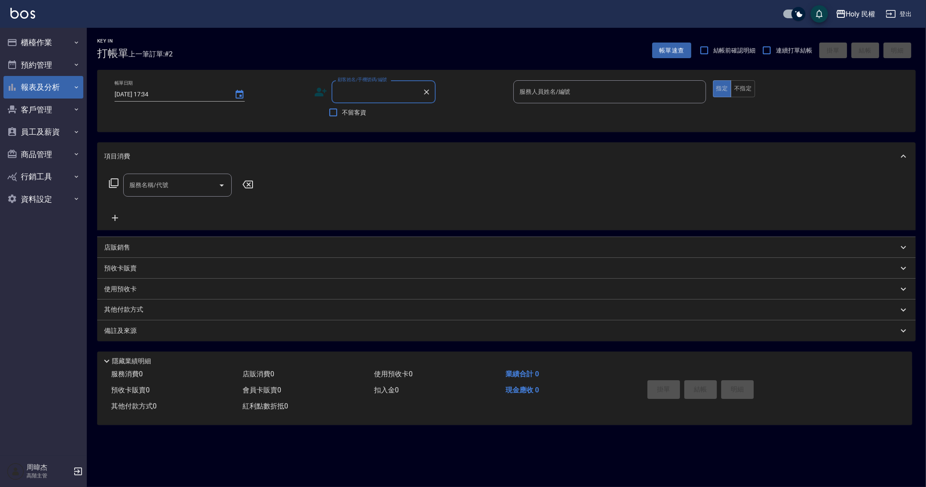
click at [51, 95] on button "報表及分析" at bounding box center [43, 87] width 80 height 23
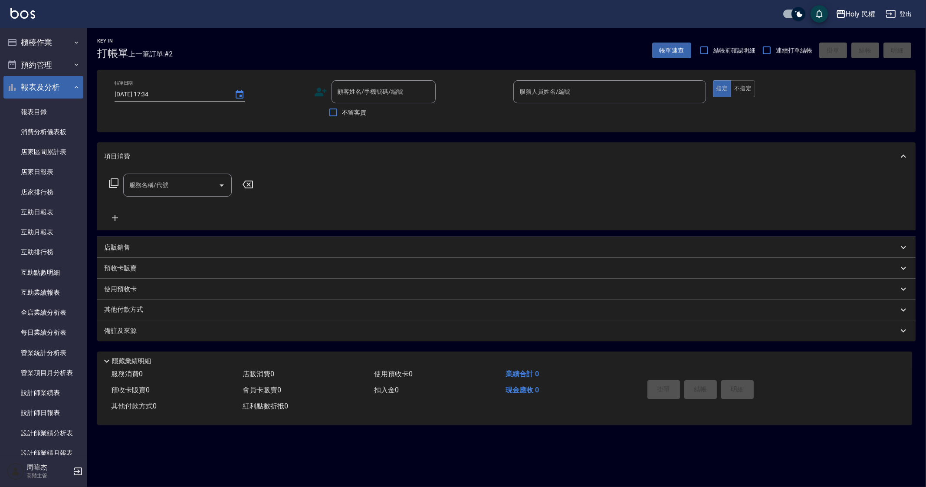
click at [60, 84] on button "報表及分析" at bounding box center [43, 87] width 80 height 23
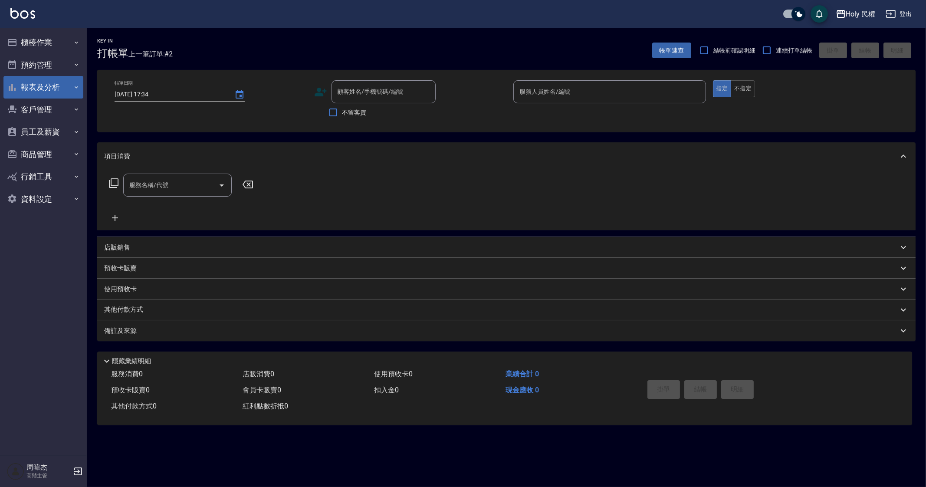
click at [60, 84] on button "報表及分析" at bounding box center [43, 87] width 80 height 23
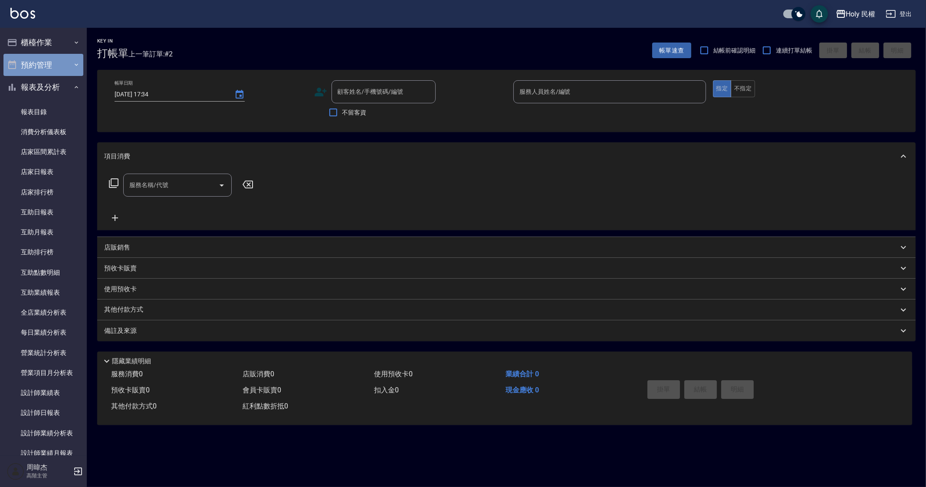
click at [46, 70] on button "預約管理" at bounding box center [43, 65] width 80 height 23
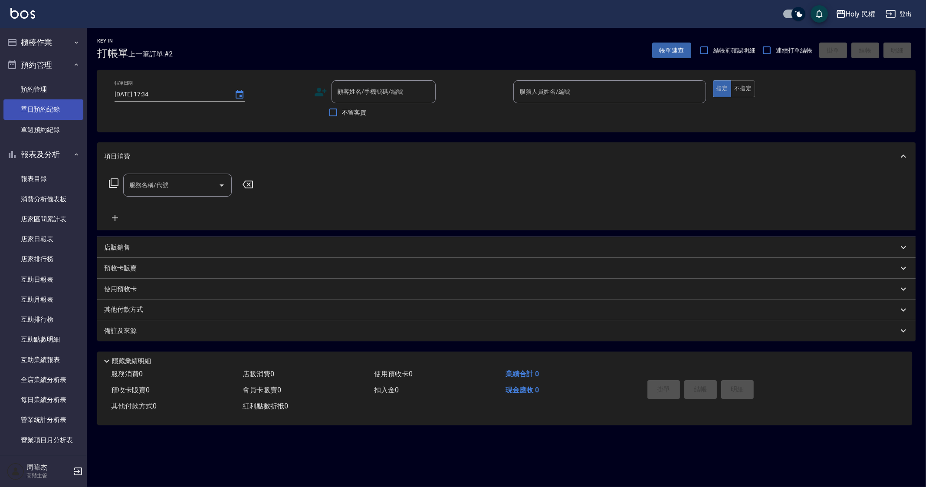
click at [59, 116] on link "單日預約紀錄" at bounding box center [43, 109] width 80 height 20
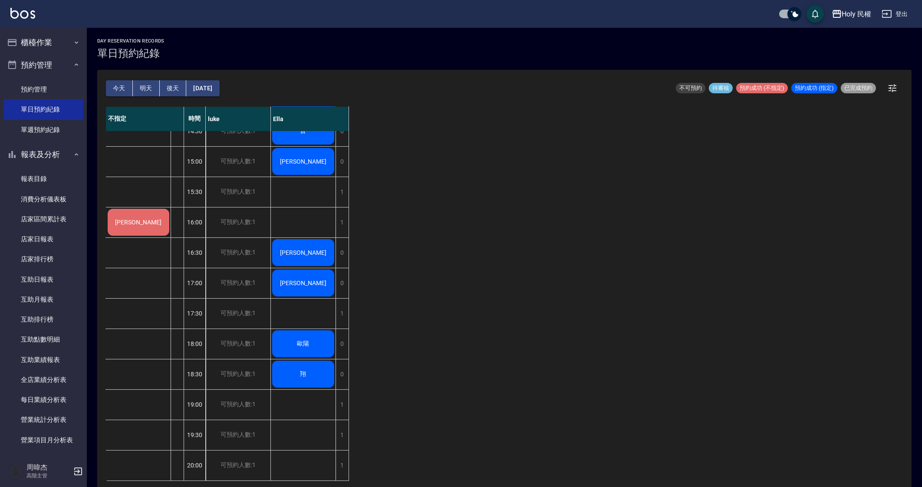
scroll to position [145, 0]
click at [583, 356] on div "不指定 時間 [PERSON_NAME]12:30 13:00 13:30 14:00 14:30 15:00 15:30 16:00 16:30 17:00…" at bounding box center [504, 294] width 797 height 374
drag, startPoint x: 642, startPoint y: 435, endPoint x: 641, endPoint y: 431, distance: 4.7
click at [642, 435] on div "不指定 時間 [PERSON_NAME]12:30 13:00 13:30 14:00 14:30 15:00 15:30 16:00 16:30 17:00…" at bounding box center [504, 294] width 797 height 374
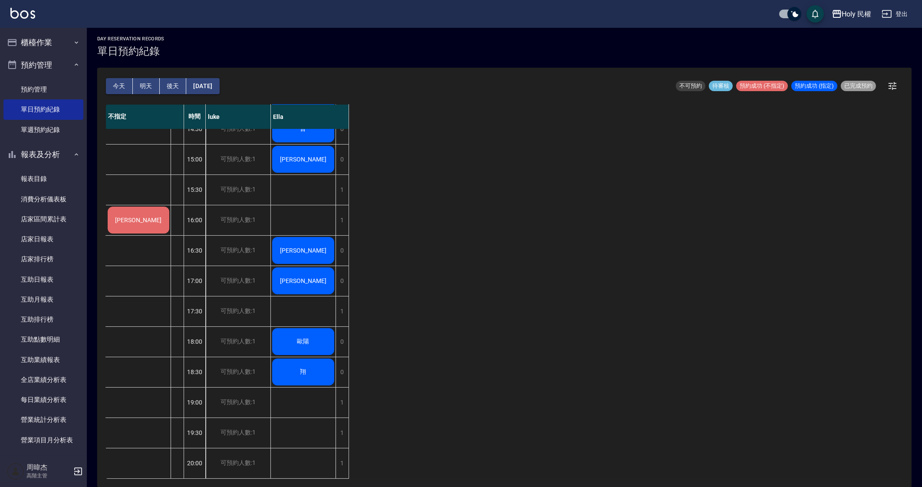
drag, startPoint x: 41, startPoint y: 261, endPoint x: 202, endPoint y: 258, distance: 160.6
click at [41, 261] on link "店家排行榜" at bounding box center [43, 259] width 80 height 20
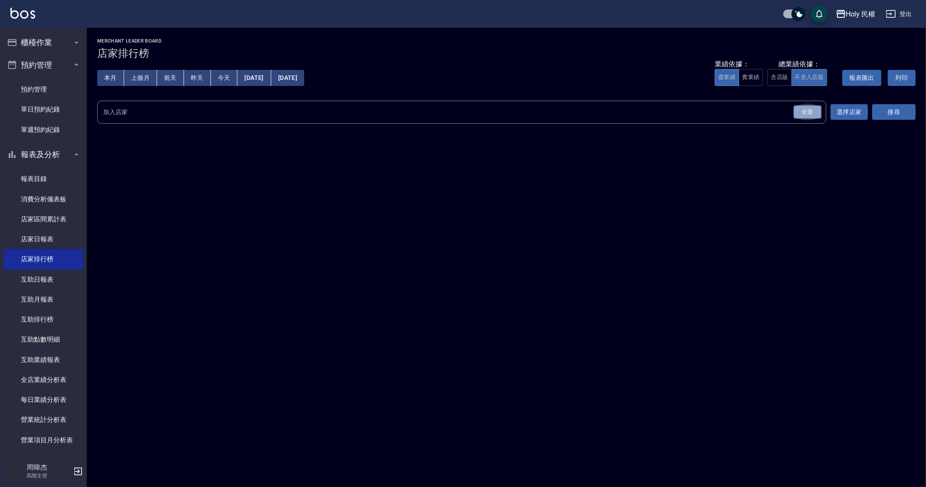
click at [810, 114] on div "全選" at bounding box center [808, 111] width 28 height 13
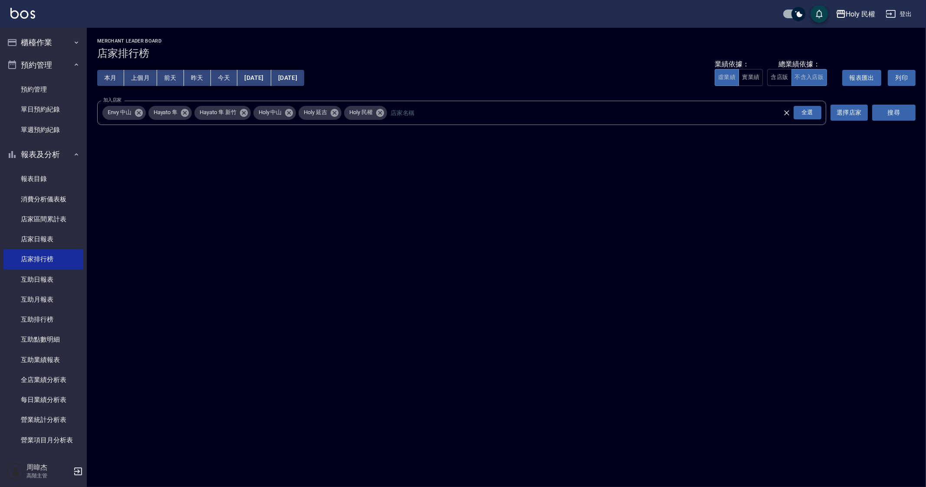
click at [901, 115] on button "搜尋" at bounding box center [893, 113] width 43 height 16
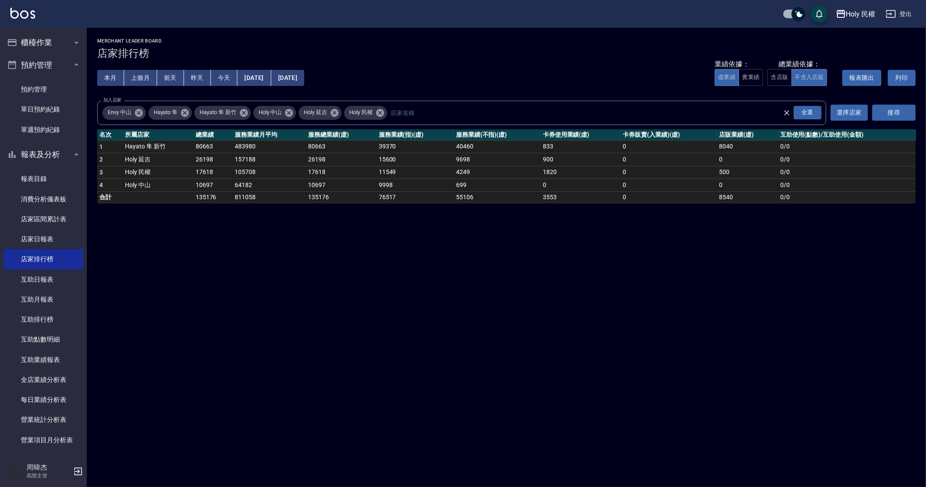
click at [462, 355] on div "Holy 民權 [DATE] - [DATE] 店家排行榜 列印時間： [DATE][PHONE_NUMBER]:35 Merchant Leader Boa…" at bounding box center [463, 243] width 926 height 487
click at [498, 378] on div "Holy 民權 [DATE] - [DATE] 店家排行榜 列印時間： [DATE][PHONE_NUMBER]:35 Merchant Leader Boa…" at bounding box center [463, 243] width 926 height 487
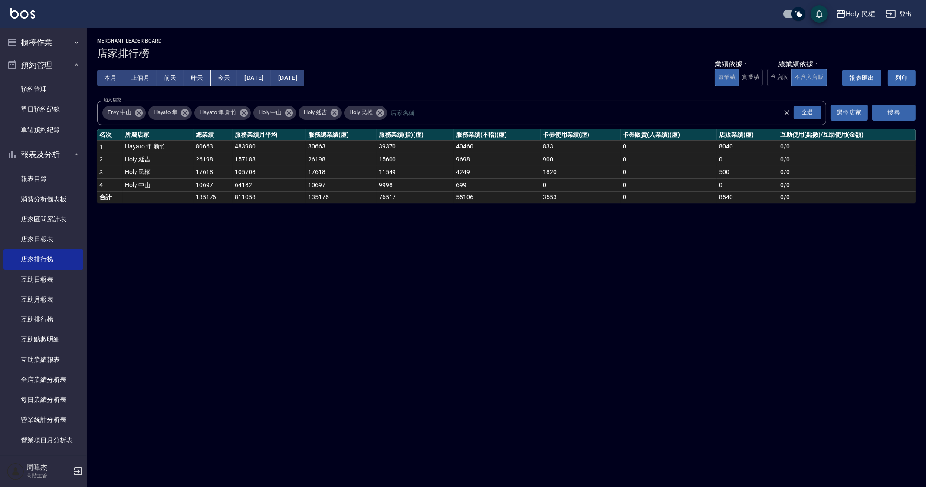
click at [498, 378] on div "Holy 民權 [DATE] - [DATE] 店家排行榜 列印時間： [DATE][PHONE_NUMBER]:35 Merchant Leader Boa…" at bounding box center [463, 243] width 926 height 487
click at [688, 392] on div "Holy 民權 [DATE] - [DATE] 店家排行榜 列印時間： [DATE][PHONE_NUMBER]:35 Merchant Leader Boa…" at bounding box center [463, 243] width 926 height 487
click at [605, 331] on div "Holy 民權 [DATE] - [DATE] 店家排行榜 列印時間： [DATE][PHONE_NUMBER]:35 Merchant Leader Boa…" at bounding box center [463, 243] width 926 height 487
click at [698, 455] on div "Holy 民權 [DATE] - [DATE] 店家排行榜 列印時間： [DATE][PHONE_NUMBER]:35 Merchant Leader Boa…" at bounding box center [463, 243] width 926 height 487
click at [623, 325] on div "Holy 民權 [DATE] - [DATE] 店家排行榜 列印時間： [DATE][PHONE_NUMBER]:35 Merchant Leader Boa…" at bounding box center [463, 243] width 926 height 487
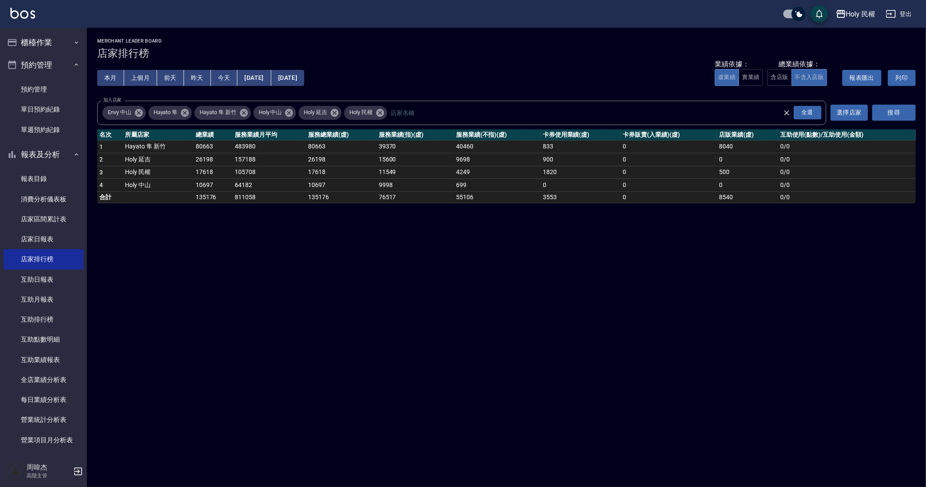
click at [625, 367] on div "Holy 民權 [DATE] - [DATE] 店家排行榜 列印時間： [DATE][PHONE_NUMBER]:35 Merchant Leader Boa…" at bounding box center [463, 243] width 926 height 487
click at [535, 345] on div "Holy 民權 [DATE] - [DATE] 店家排行榜 列印時間： [DATE][PHONE_NUMBER]:35 Merchant Leader Boa…" at bounding box center [463, 243] width 926 height 487
click at [271, 79] on button "[DATE]" at bounding box center [253, 78] width 33 height 16
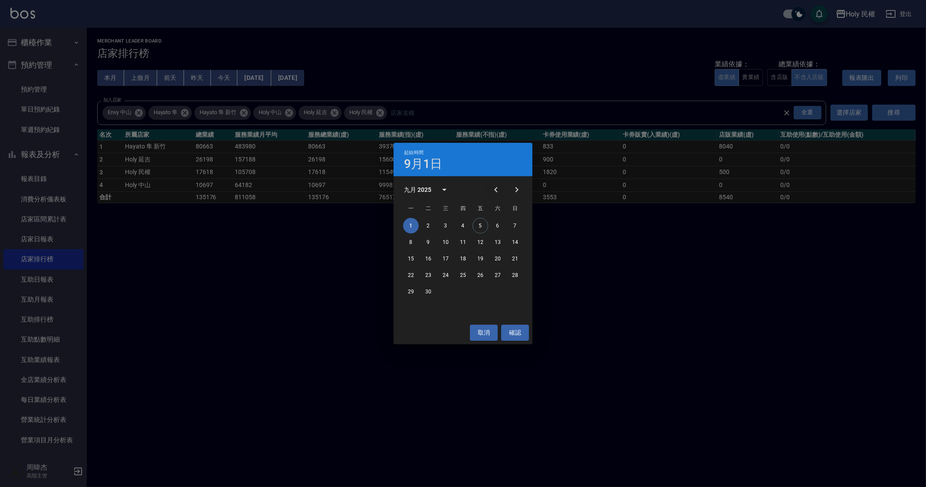
click at [504, 194] on button "Previous month" at bounding box center [496, 189] width 21 height 21
click at [482, 226] on button "1" at bounding box center [481, 226] width 16 height 16
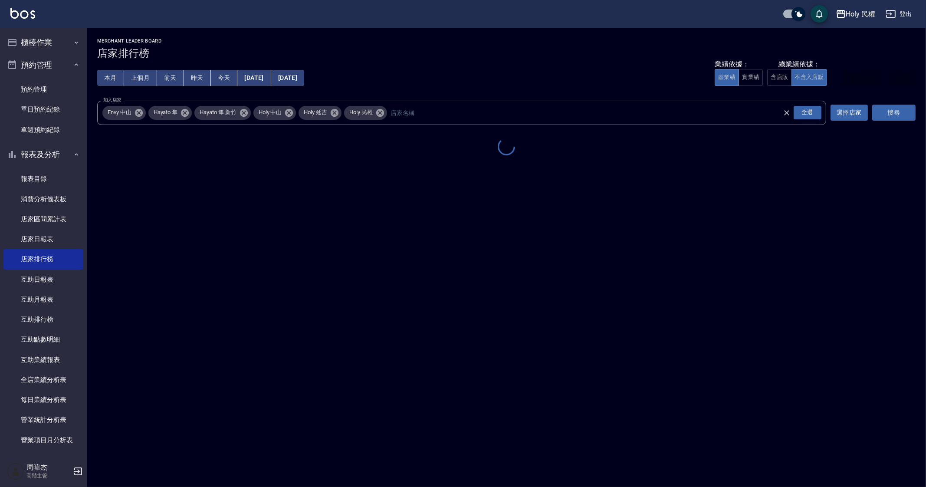
click at [304, 77] on button "[DATE]" at bounding box center [287, 78] width 33 height 16
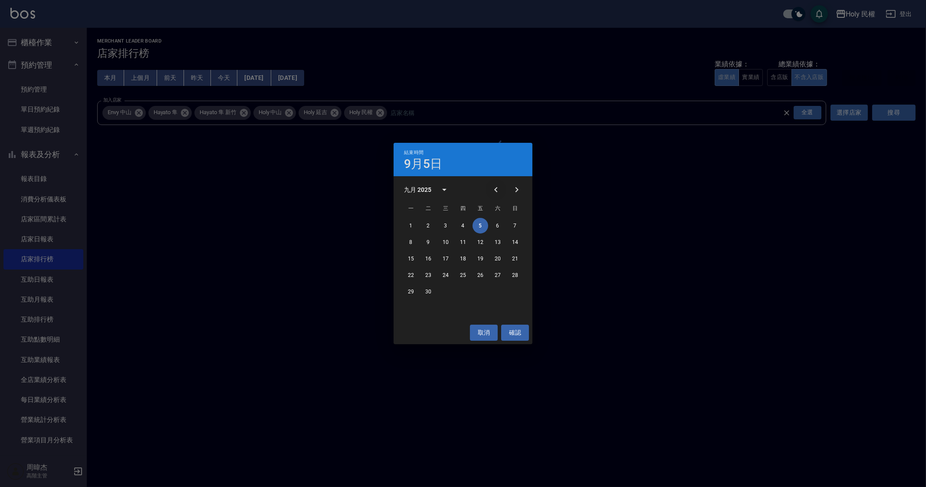
click at [490, 188] on button "Previous month" at bounding box center [496, 189] width 21 height 21
click at [433, 243] on button "5" at bounding box center [429, 242] width 16 height 16
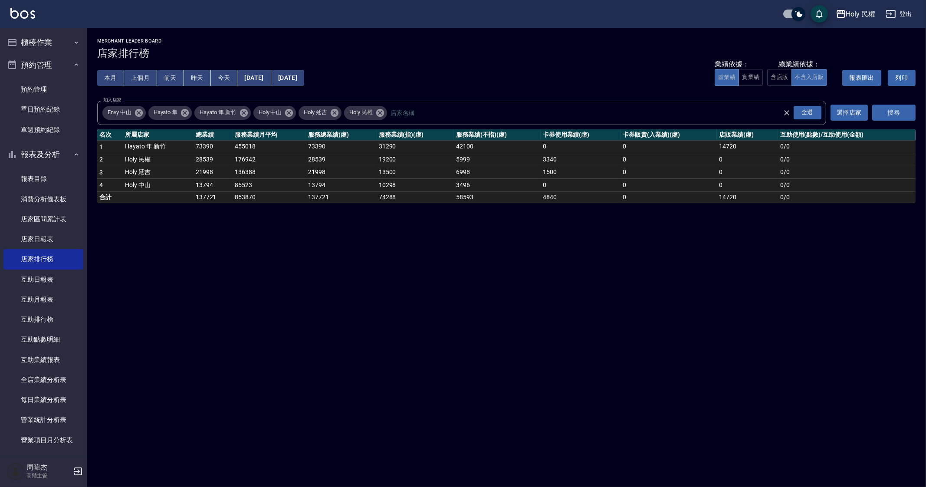
click at [430, 324] on div "Holy 民權 [DATE] - [DATE] 店家排行榜 列印時間： [DATE][PHONE_NUMBER]:44 Merchant Leader Boa…" at bounding box center [463, 243] width 926 height 487
click at [109, 77] on button "本月" at bounding box center [110, 78] width 27 height 16
click at [286, 319] on div "Holy 民權 [DATE] - [DATE] 店家排行榜 列印時間： [DATE][PHONE_NUMBER]:44 Merchant Leader Boa…" at bounding box center [463, 243] width 926 height 487
click at [540, 356] on div "Holy 民權 [DATE] - [DATE] 店家排行榜 列印時間： [DATE][PHONE_NUMBER]:44 Merchant Leader Boa…" at bounding box center [463, 243] width 926 height 487
